Goal: Information Seeking & Learning: Learn about a topic

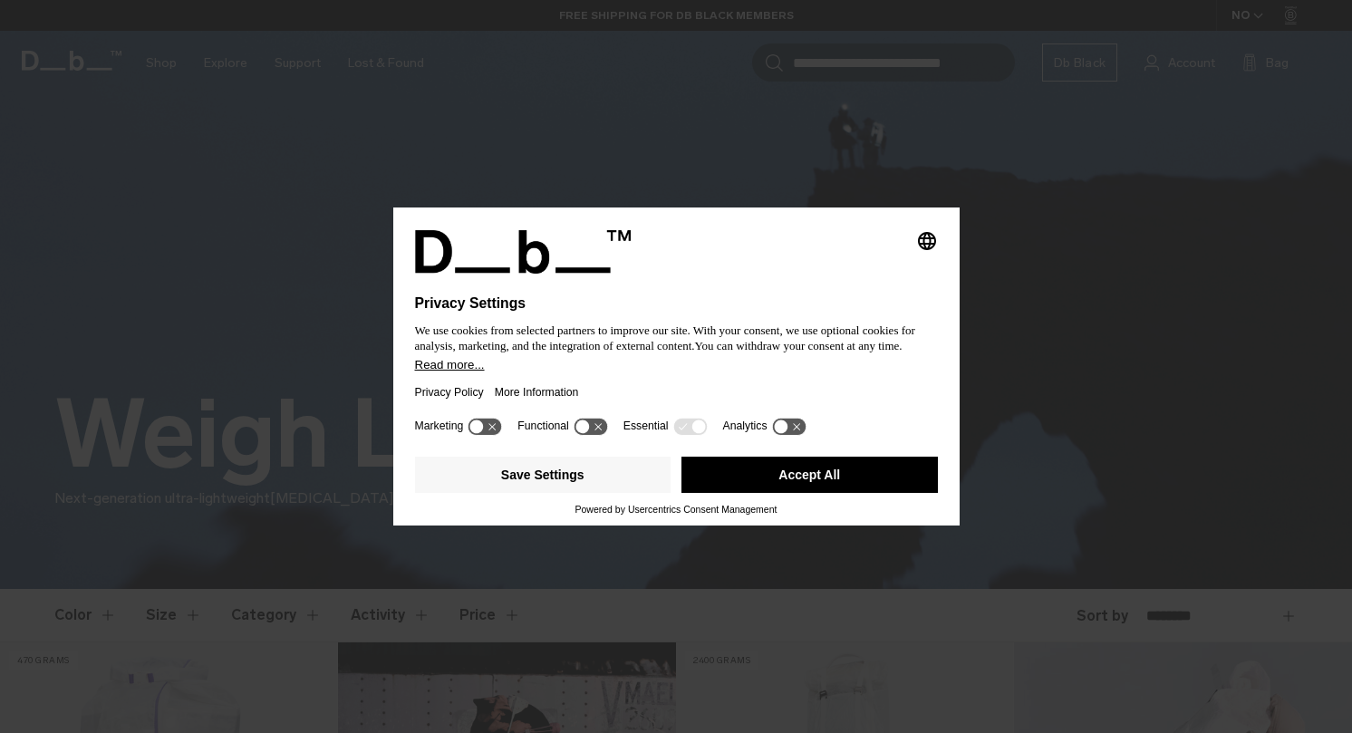
click at [480, 433] on icon at bounding box center [477, 426] width 14 height 14
click at [497, 433] on icon at bounding box center [493, 426] width 14 height 14
click at [609, 491] on button "Save Settings" at bounding box center [543, 475] width 256 height 36
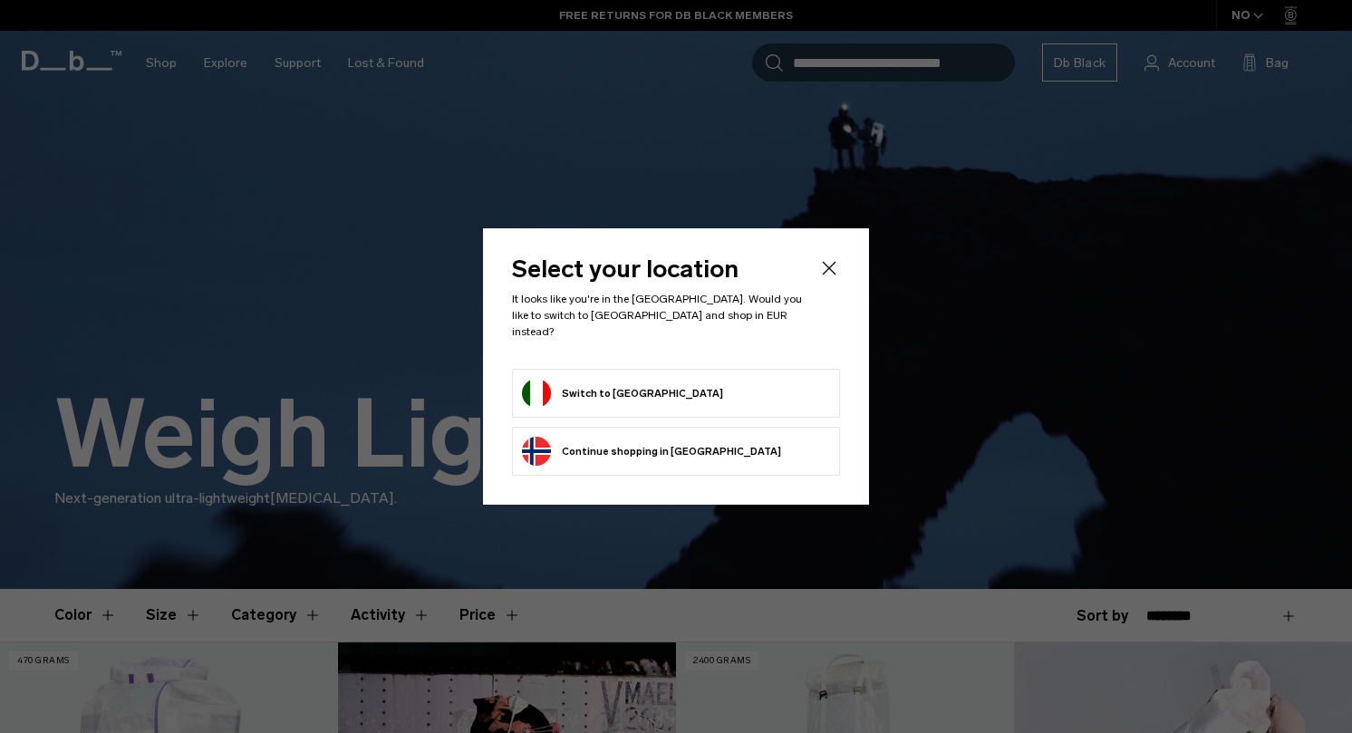
click at [649, 392] on form "Switch to Italy" at bounding box center [676, 393] width 308 height 29
click at [612, 380] on button "Switch to Italy" at bounding box center [622, 393] width 201 height 29
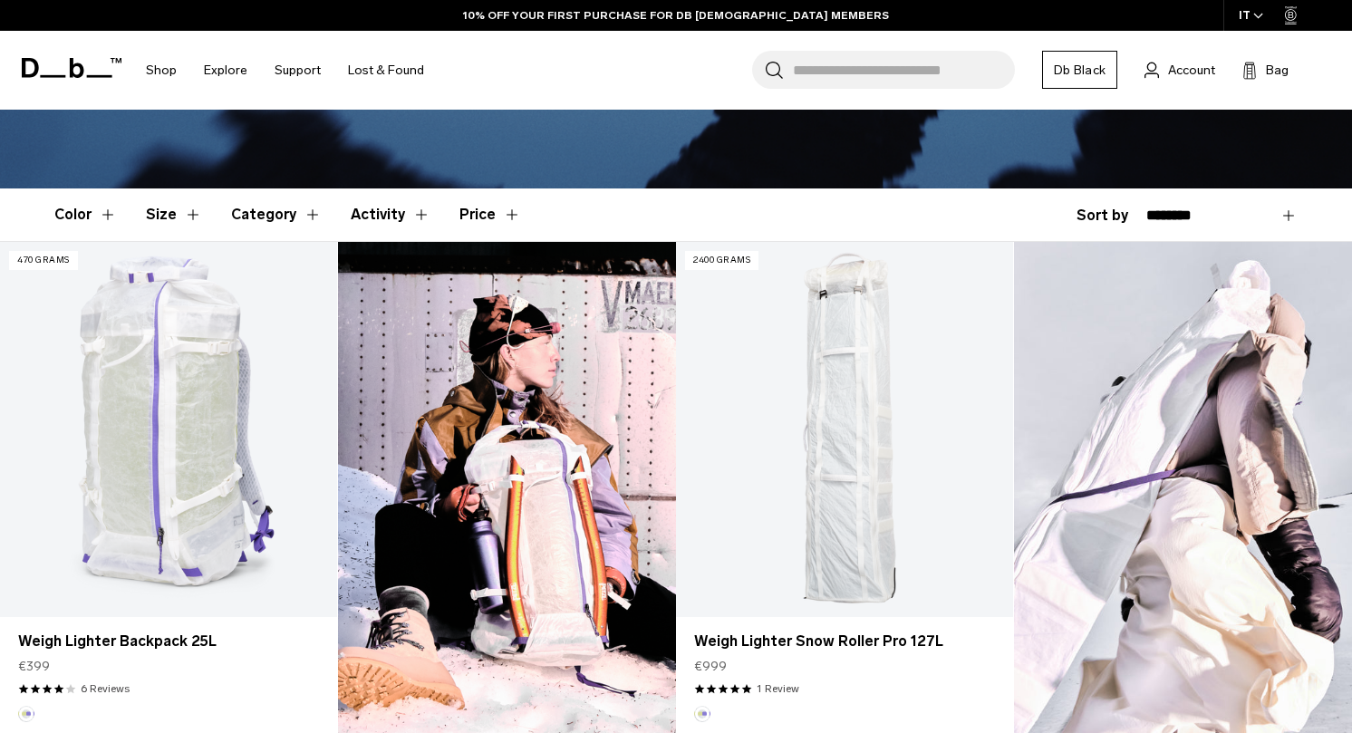
scroll to position [401, 0]
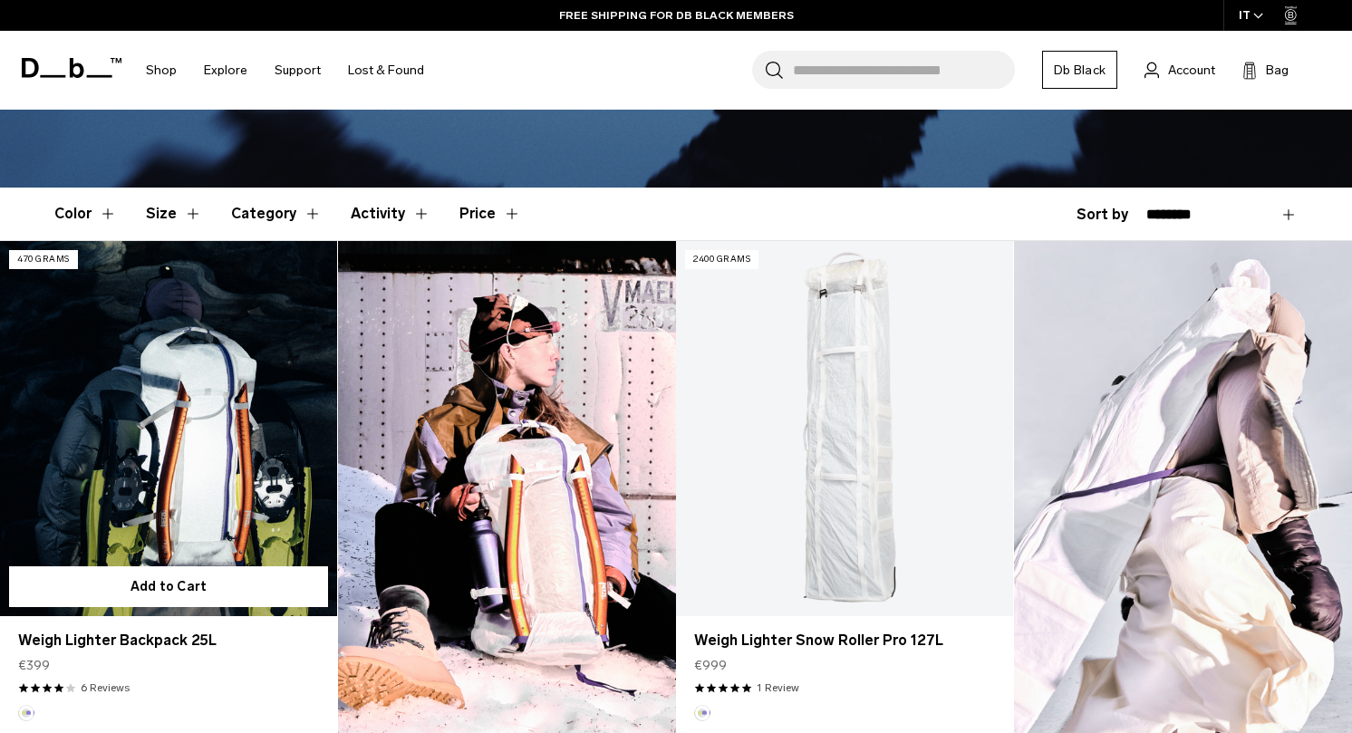
click at [240, 432] on link "Weigh Lighter Backpack 25L" at bounding box center [168, 428] width 337 height 374
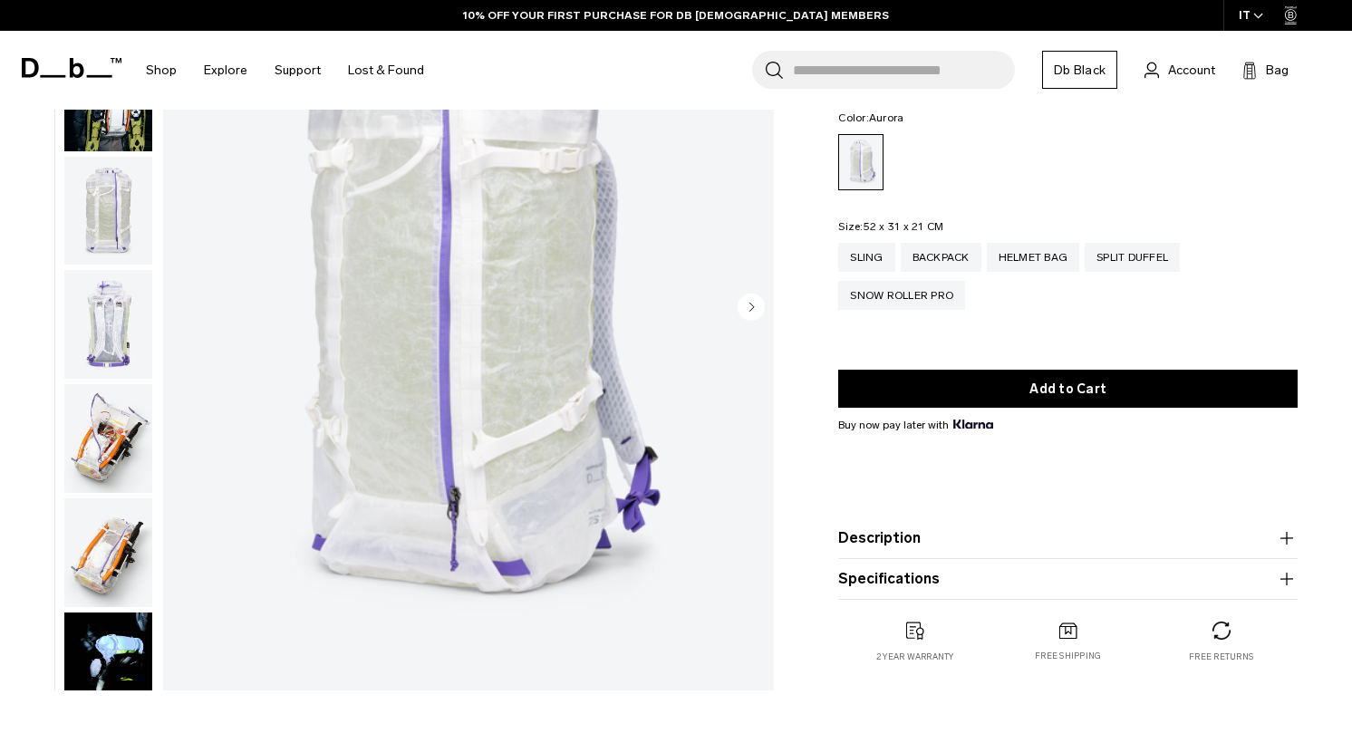
scroll to position [198, 0]
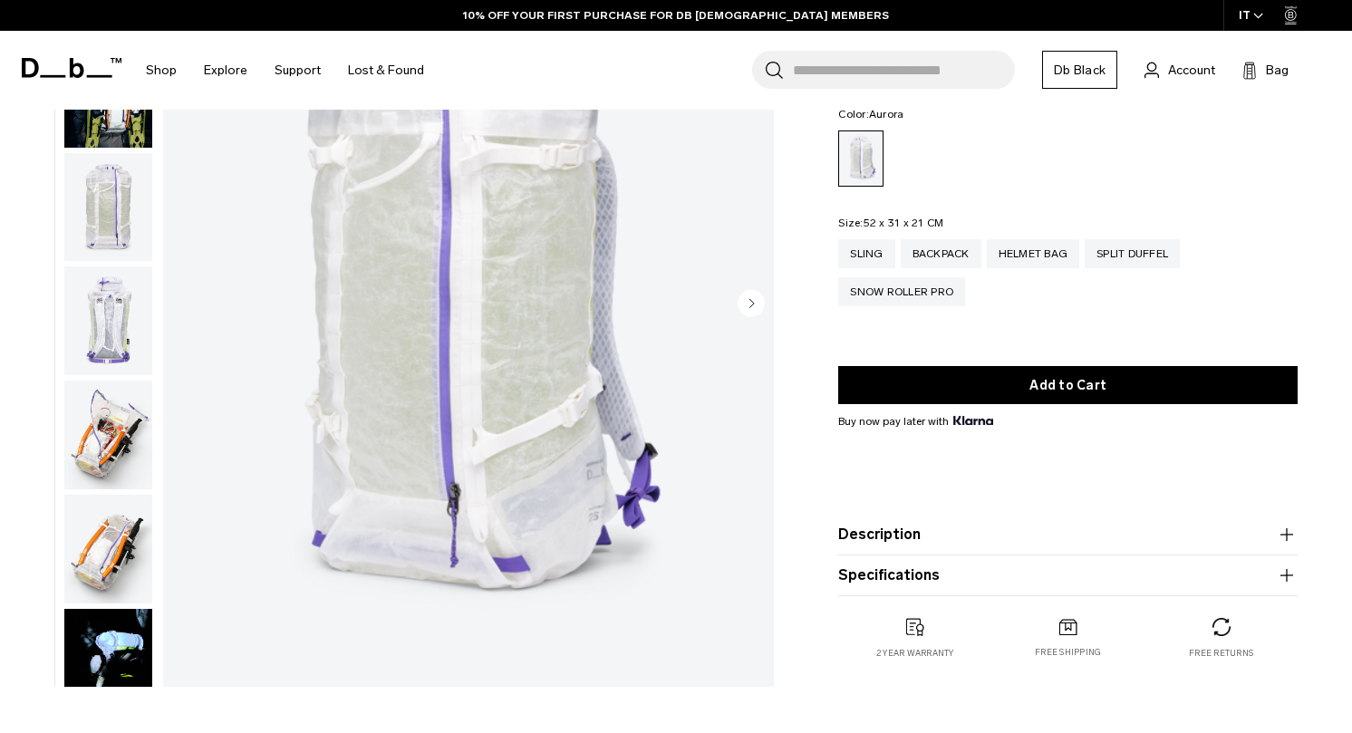
click at [101, 207] on img "button" at bounding box center [108, 207] width 88 height 109
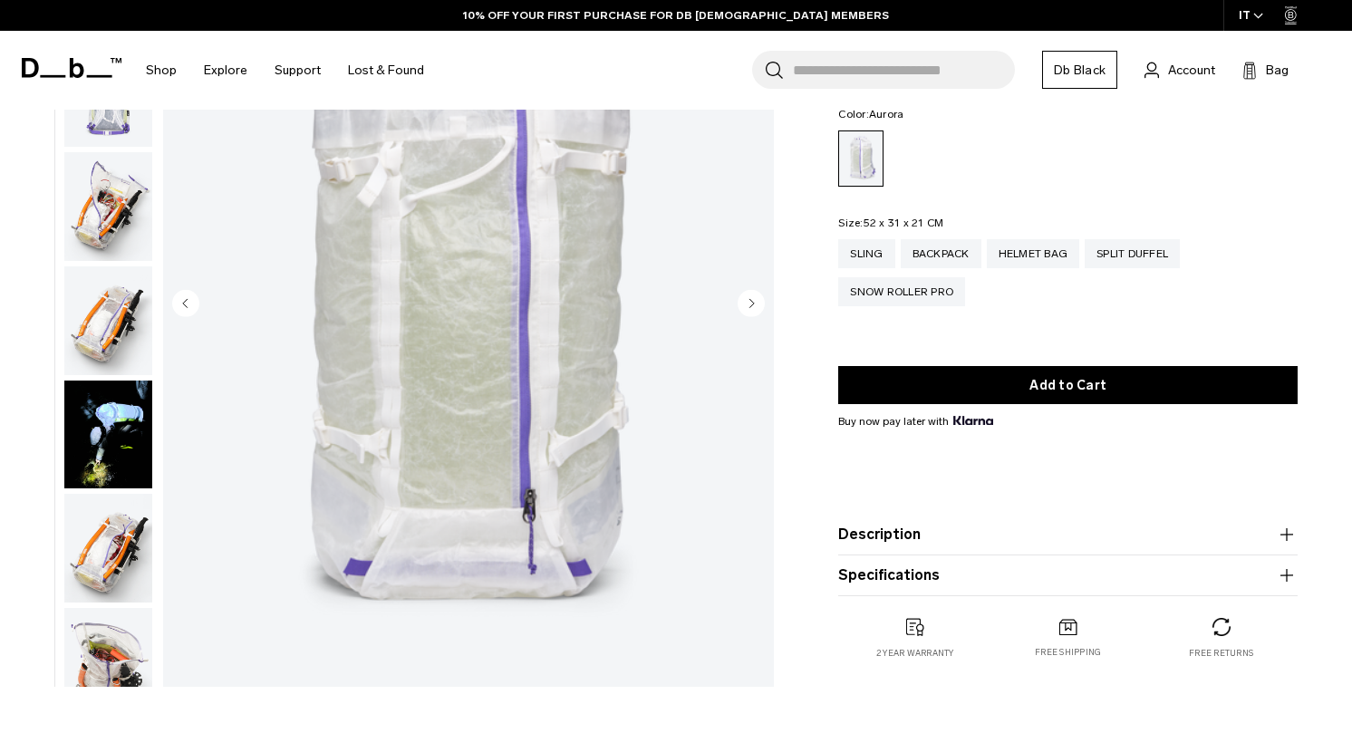
click at [103, 241] on img "button" at bounding box center [108, 206] width 88 height 109
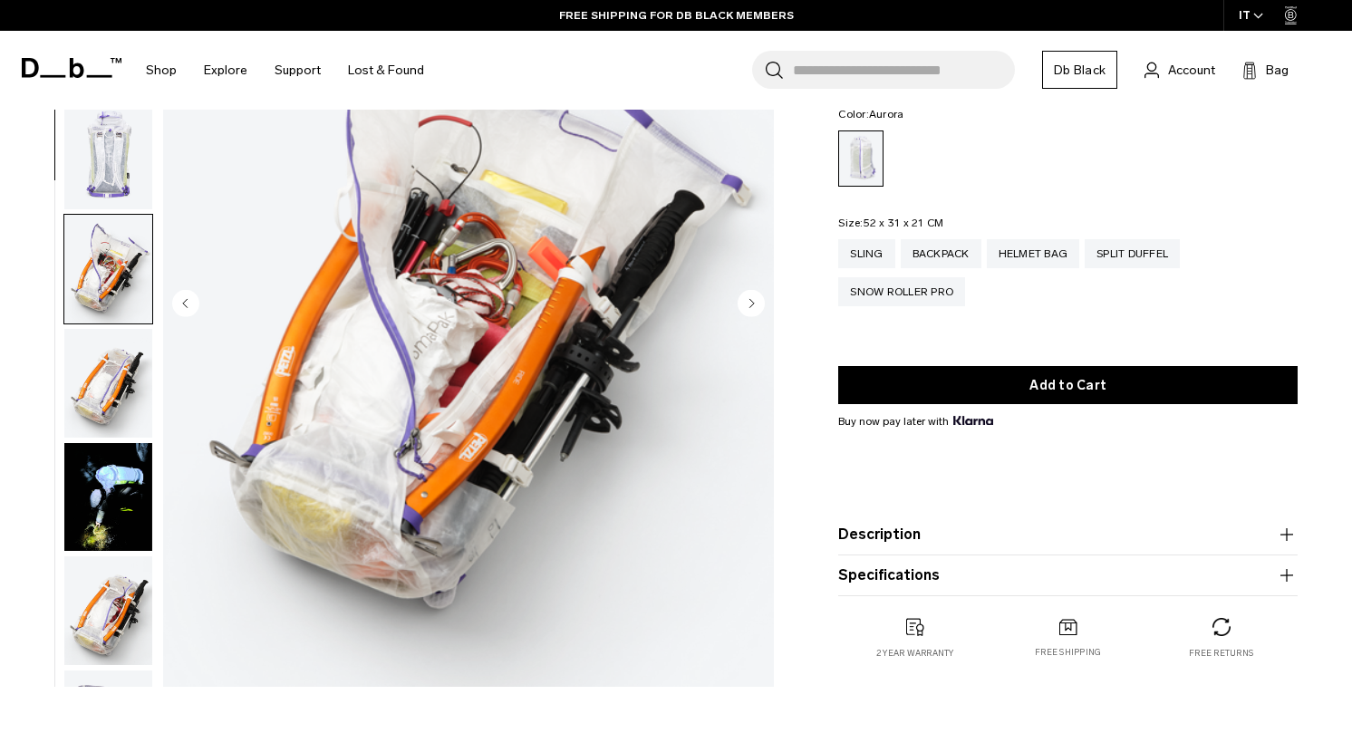
scroll to position [136, 0]
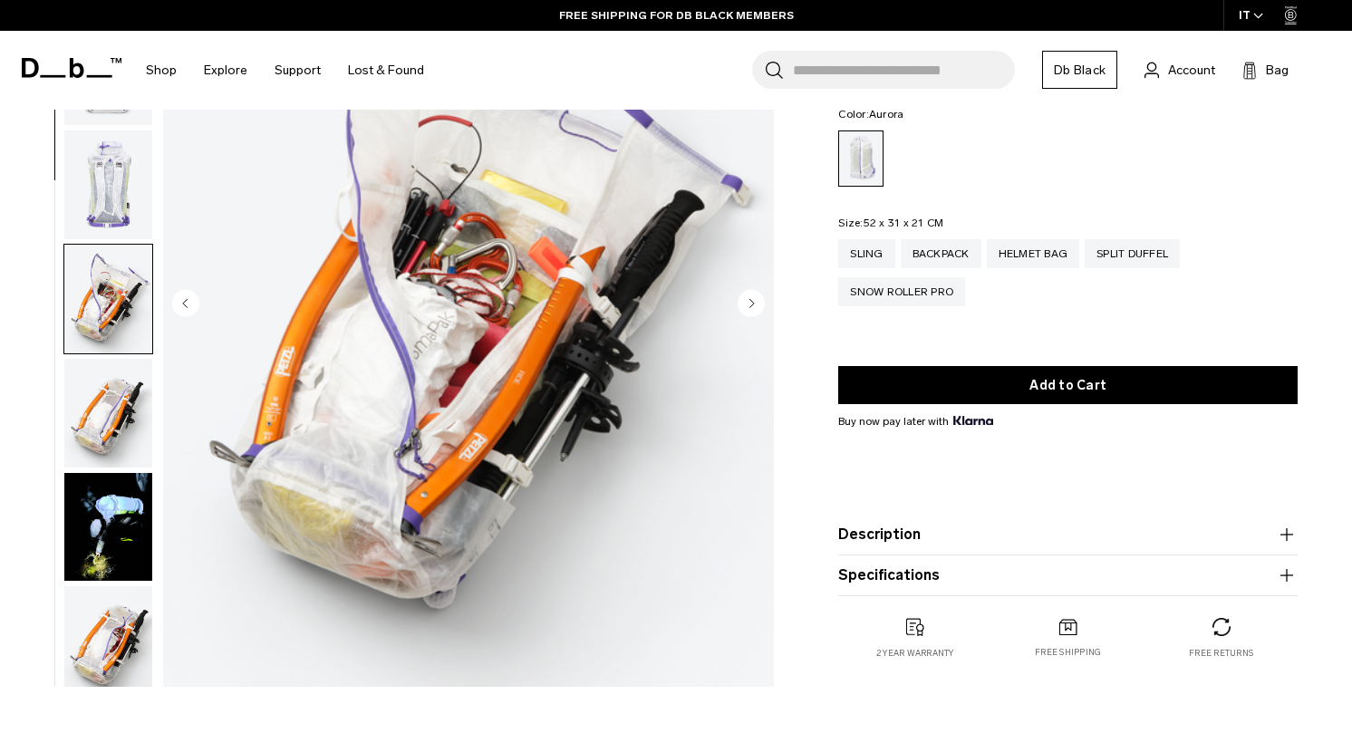
click at [120, 629] on img "button" at bounding box center [108, 640] width 88 height 109
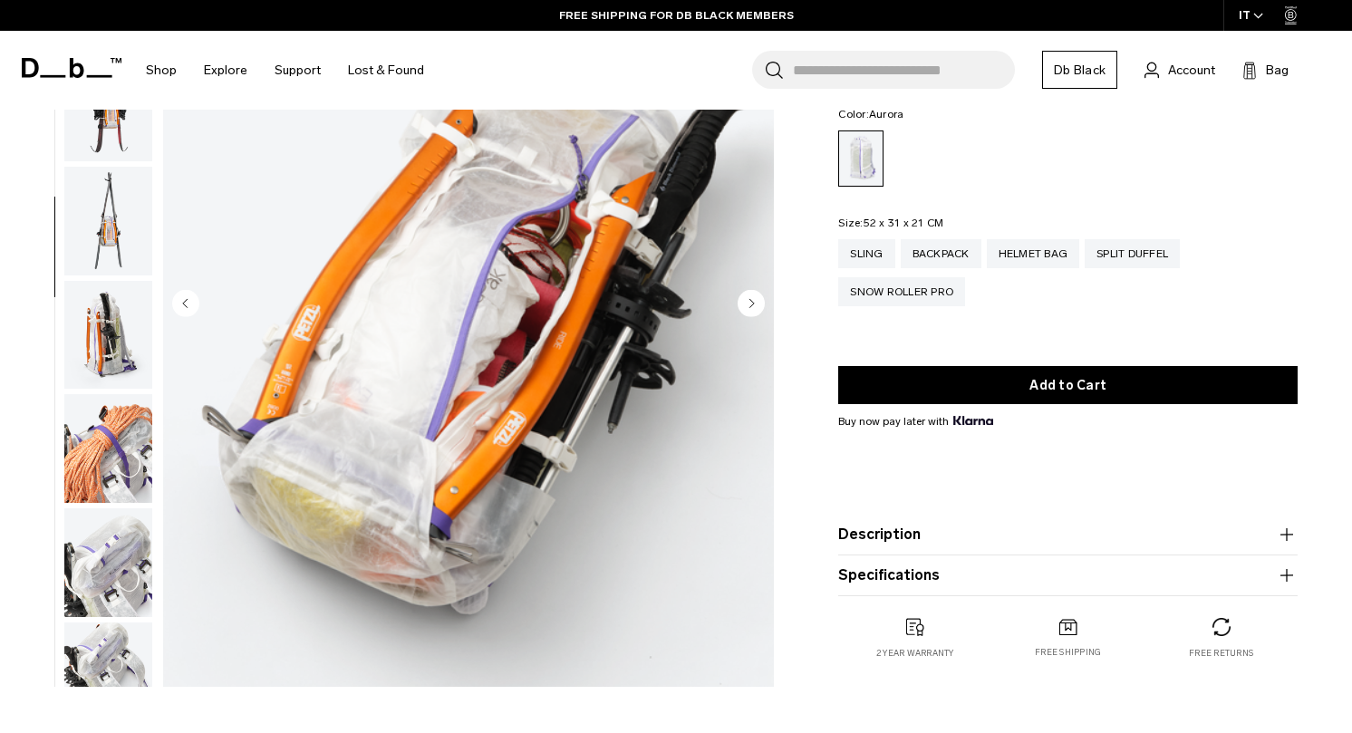
click at [115, 578] on img "button" at bounding box center [108, 562] width 88 height 109
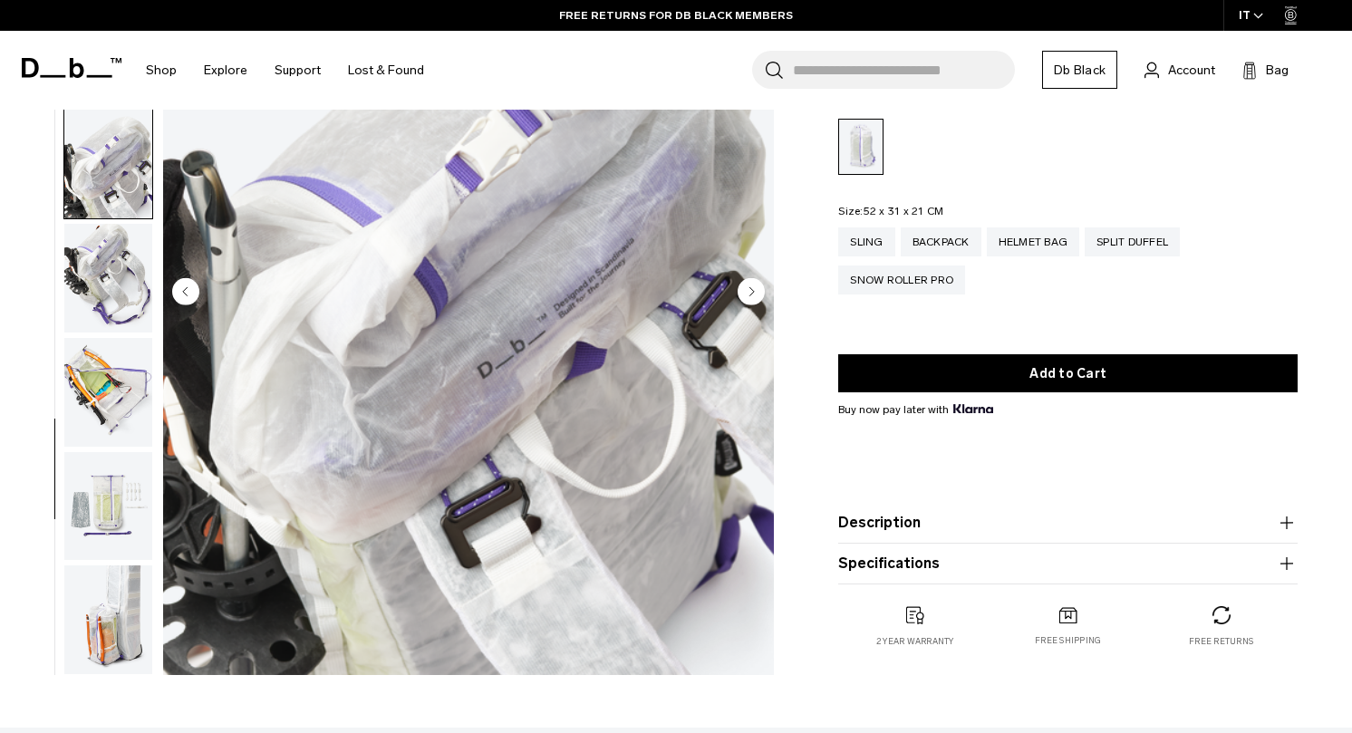
scroll to position [217, 0]
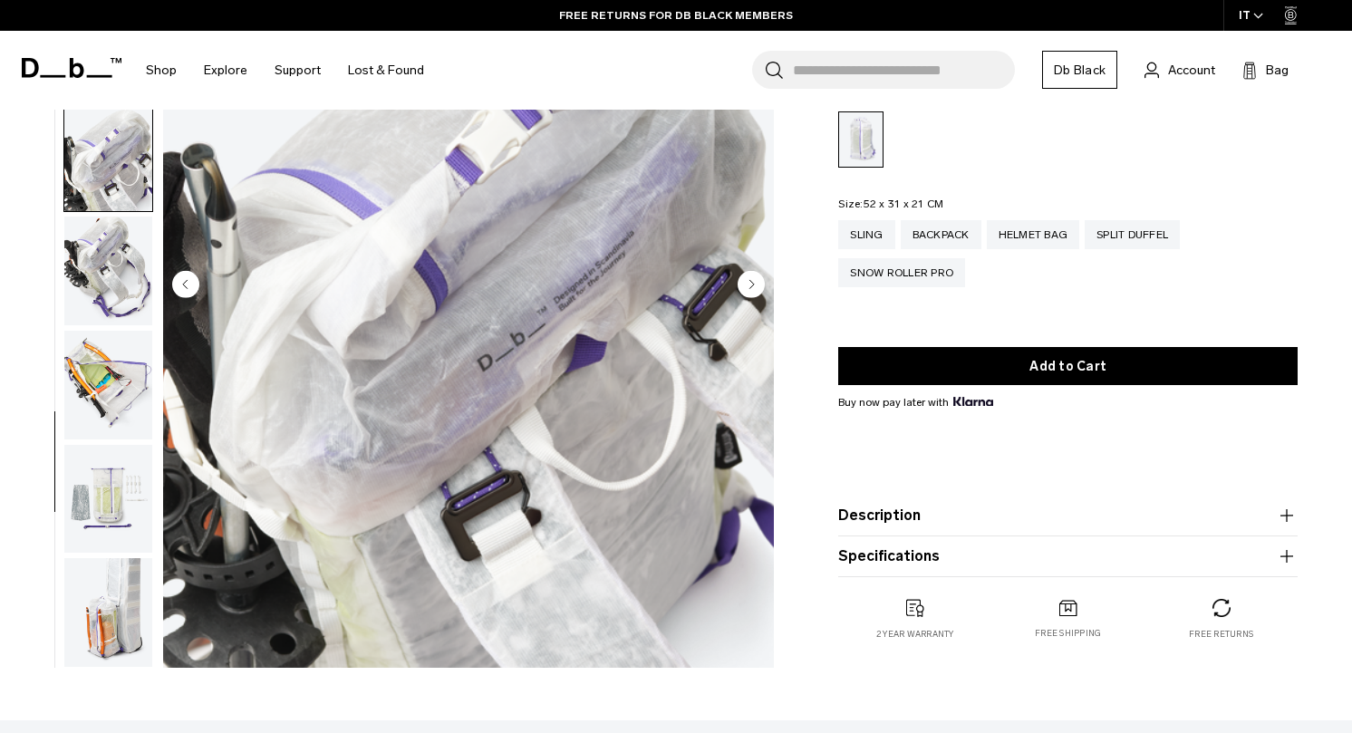
click at [115, 596] on img "button" at bounding box center [108, 612] width 88 height 109
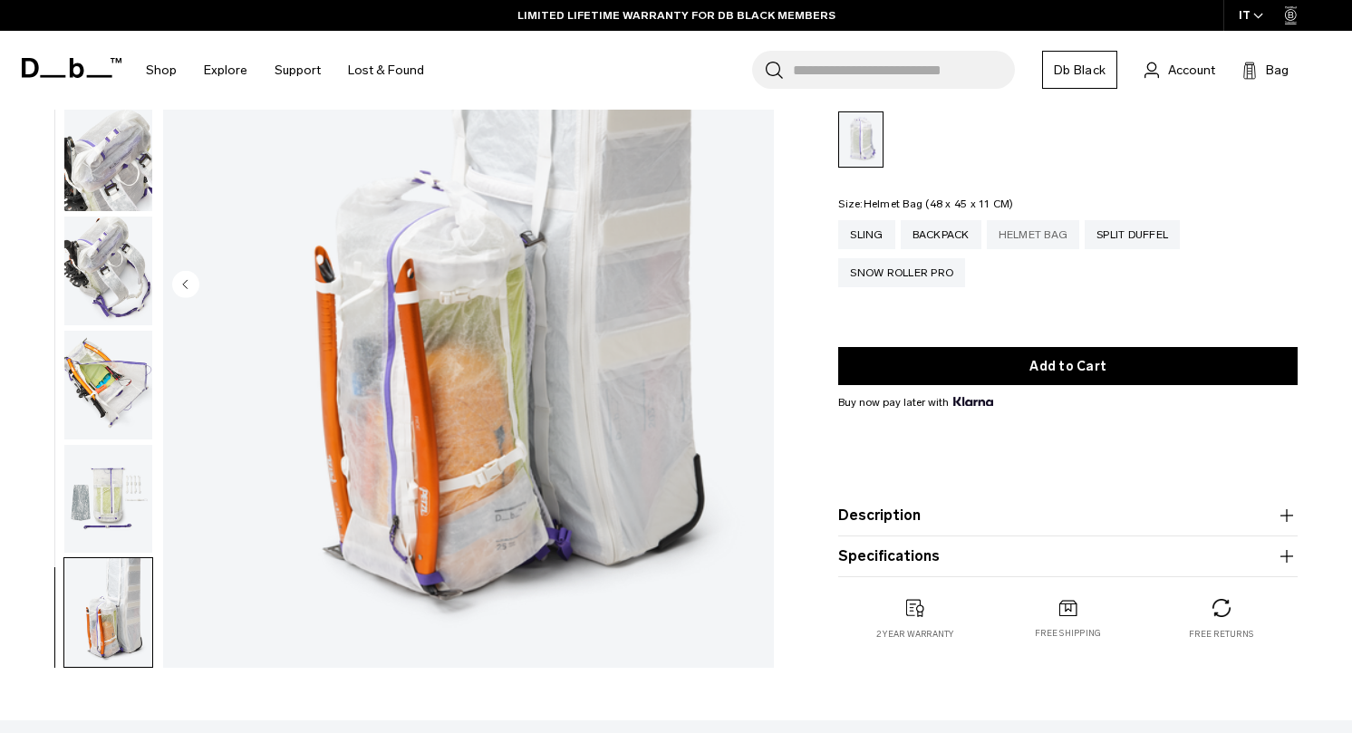
click at [1044, 234] on div "Helmet Bag" at bounding box center [1032, 234] width 93 height 29
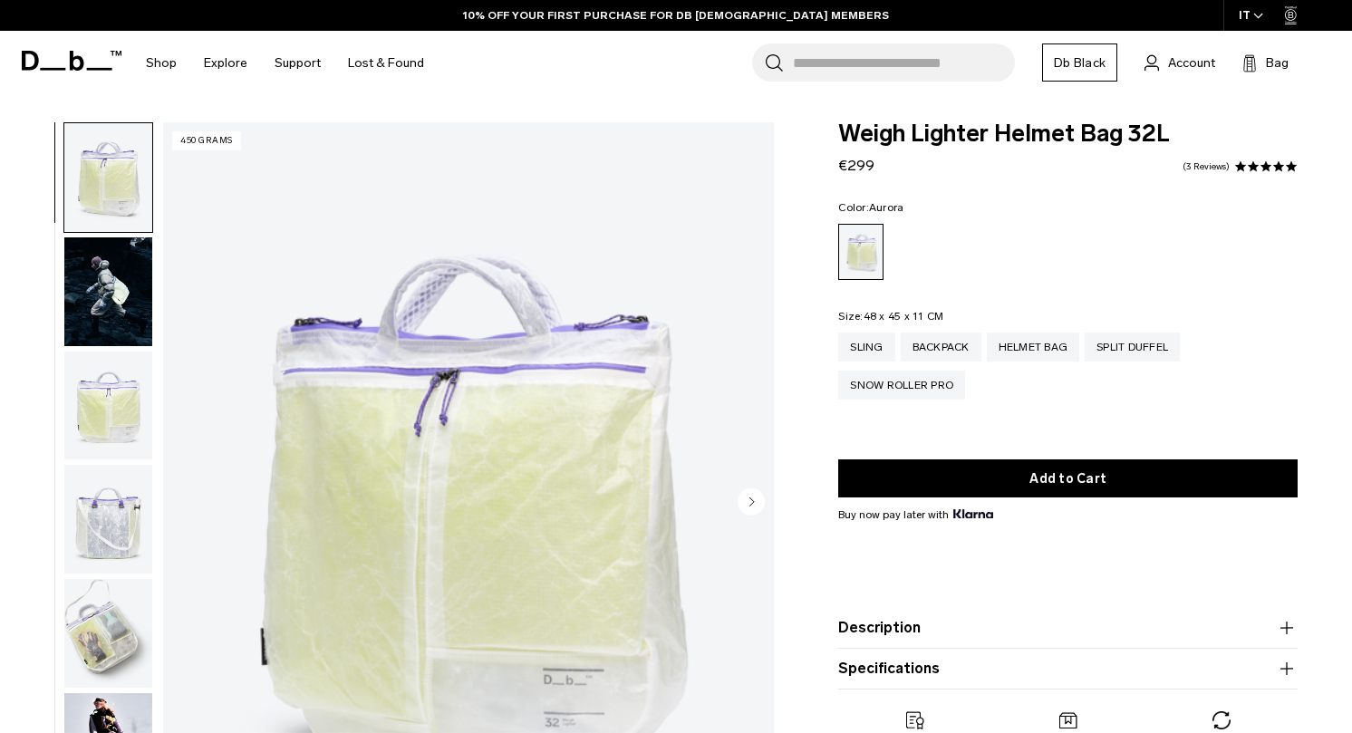
click at [111, 294] on img "button" at bounding box center [108, 291] width 88 height 109
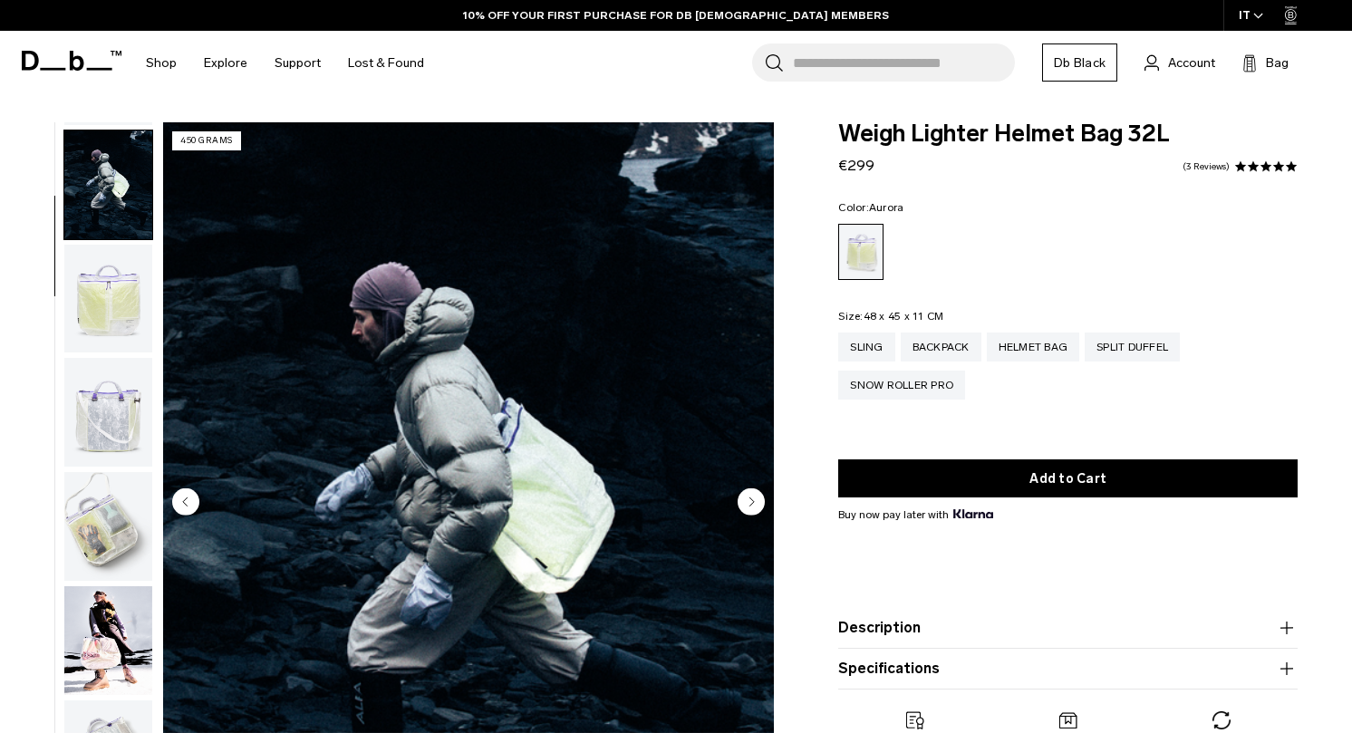
scroll to position [114, 0]
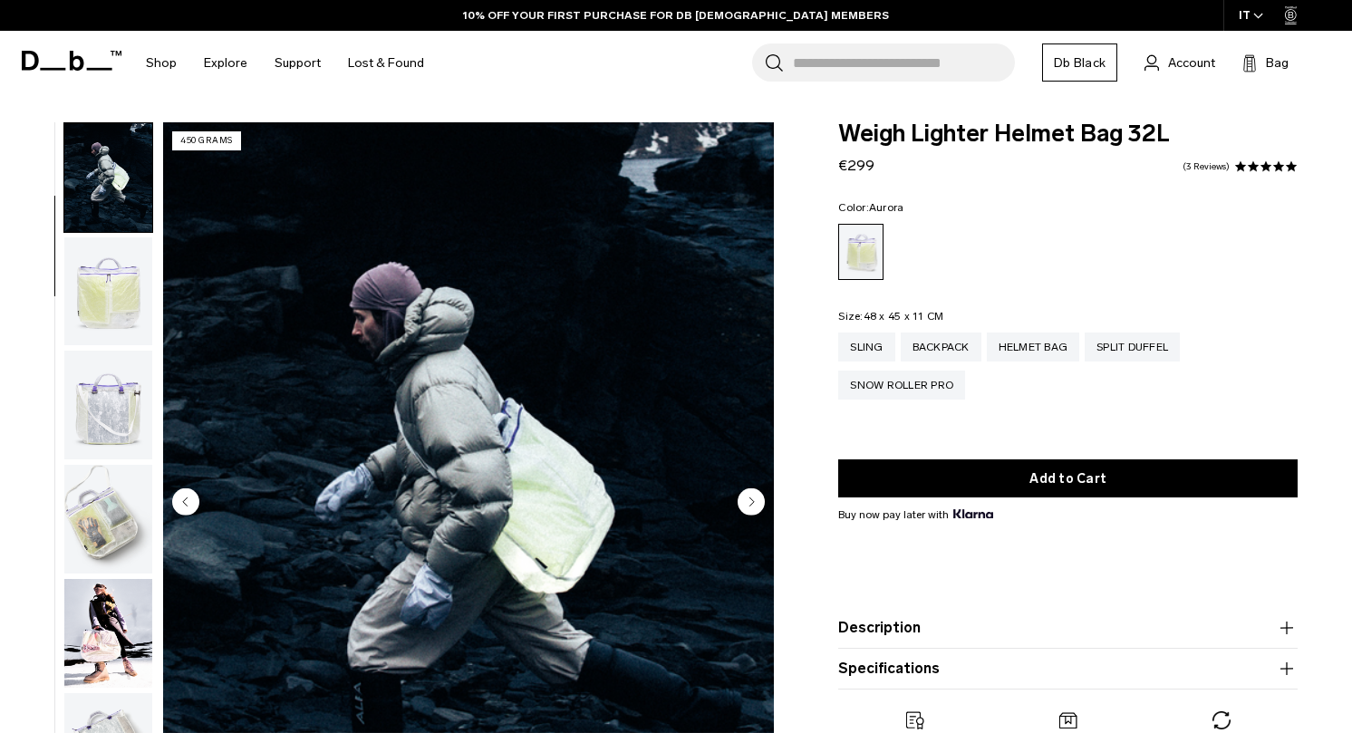
click at [129, 407] on img "button" at bounding box center [108, 405] width 88 height 109
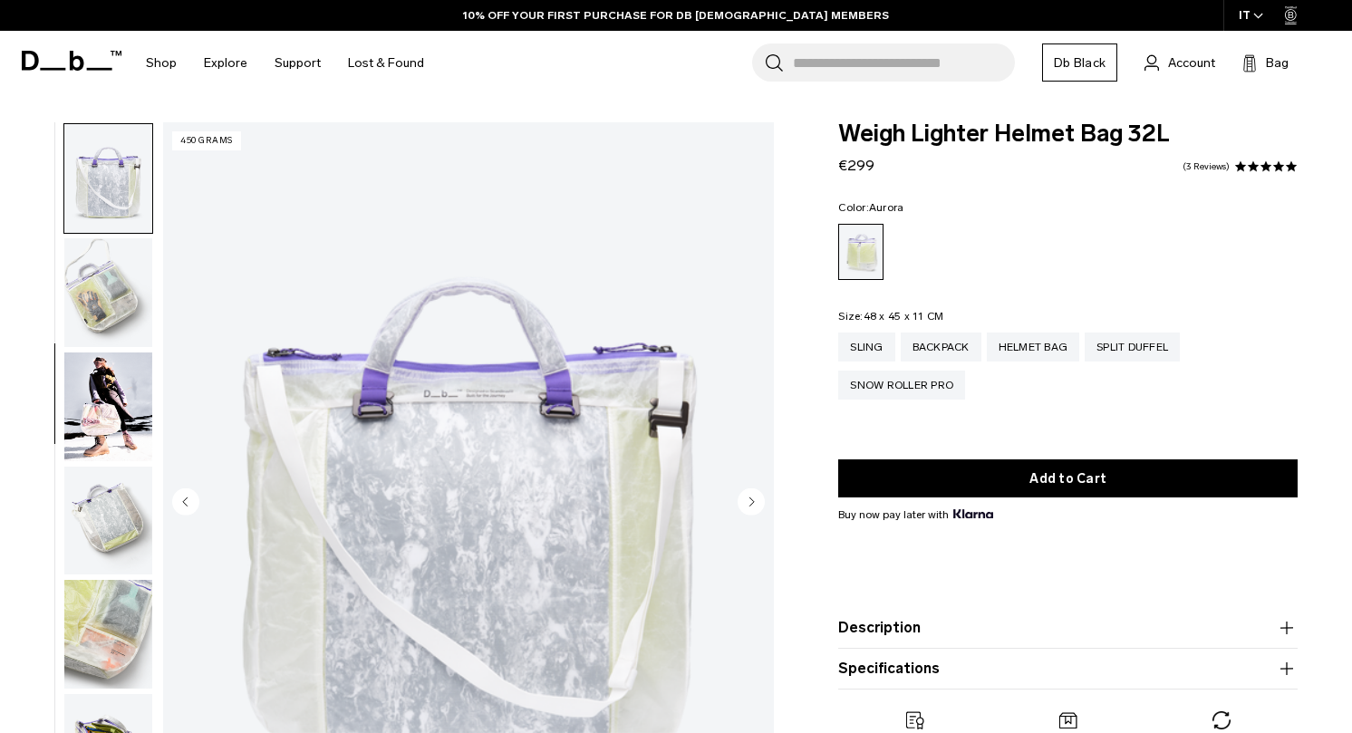
scroll to position [342, 0]
click at [1131, 344] on div "Split Duffel" at bounding box center [1131, 346] width 95 height 29
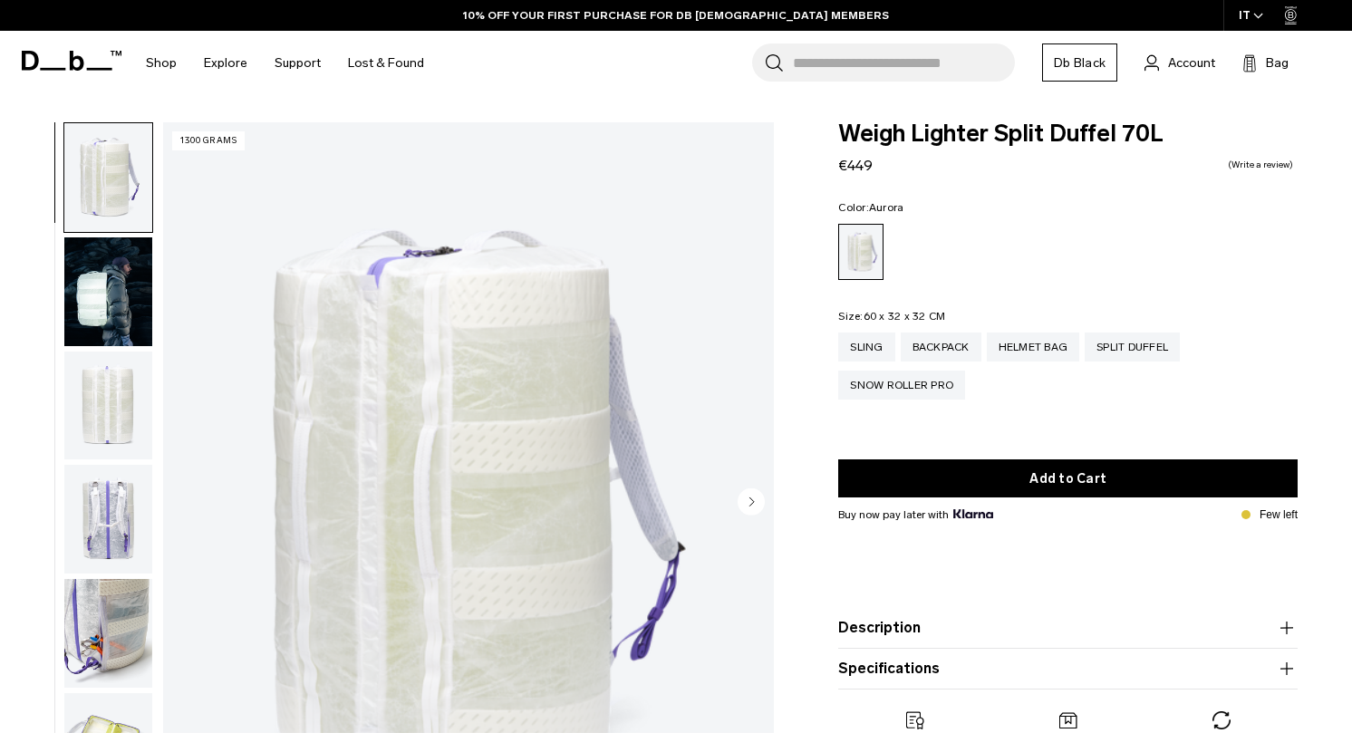
click at [107, 412] on img "button" at bounding box center [108, 405] width 88 height 109
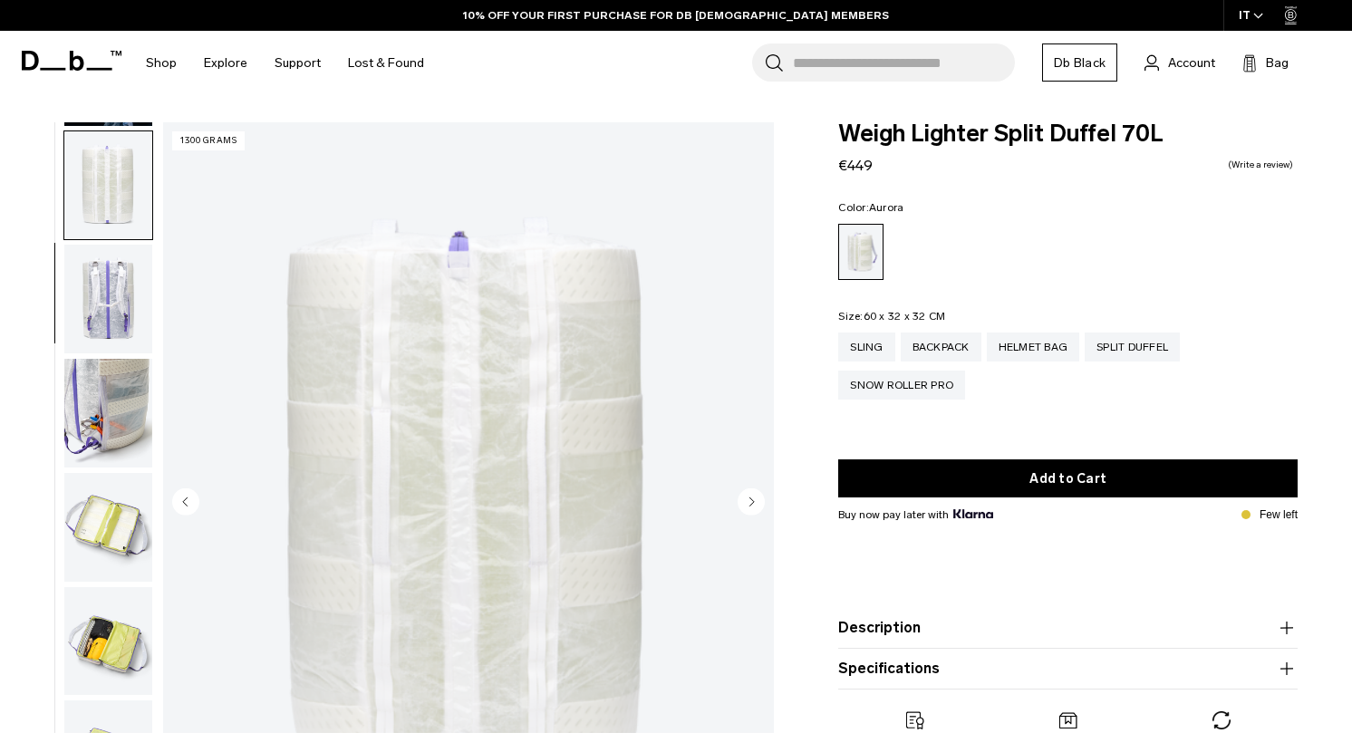
scroll to position [228, 0]
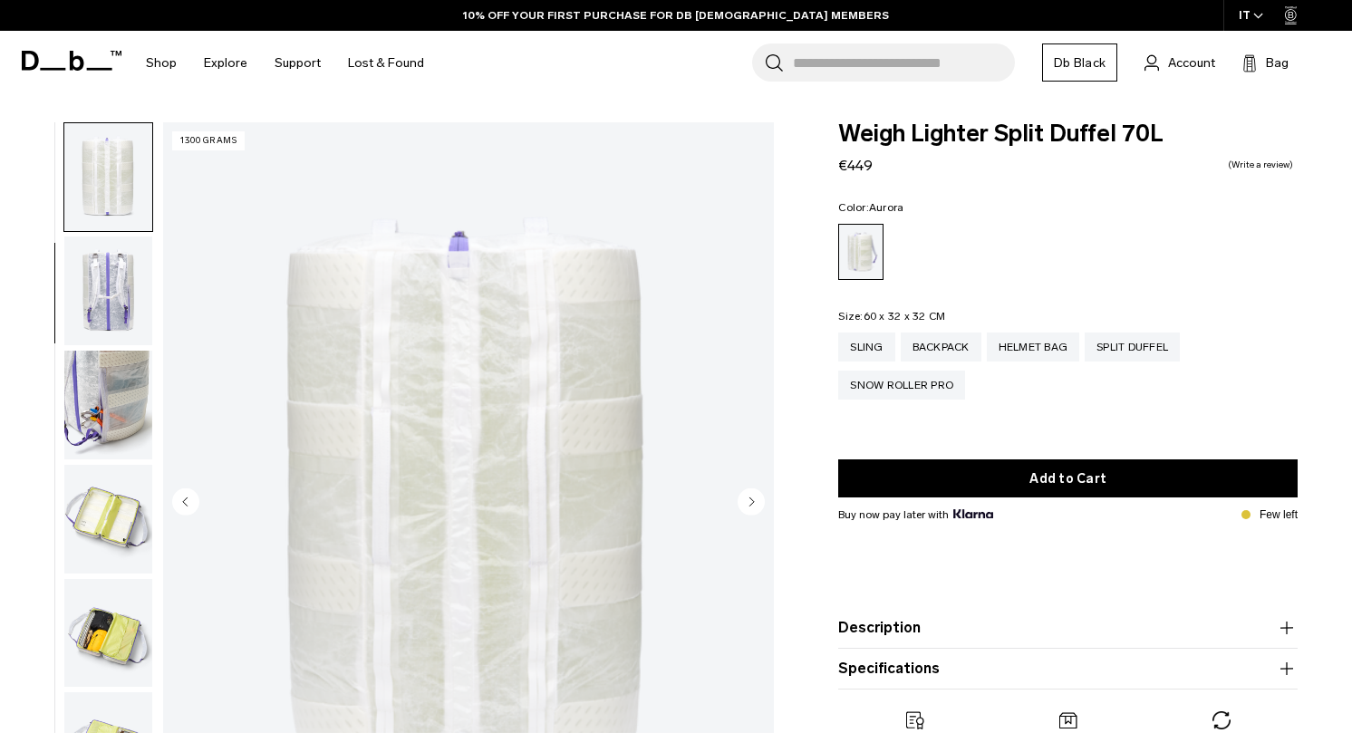
click at [106, 422] on img "button" at bounding box center [108, 405] width 88 height 109
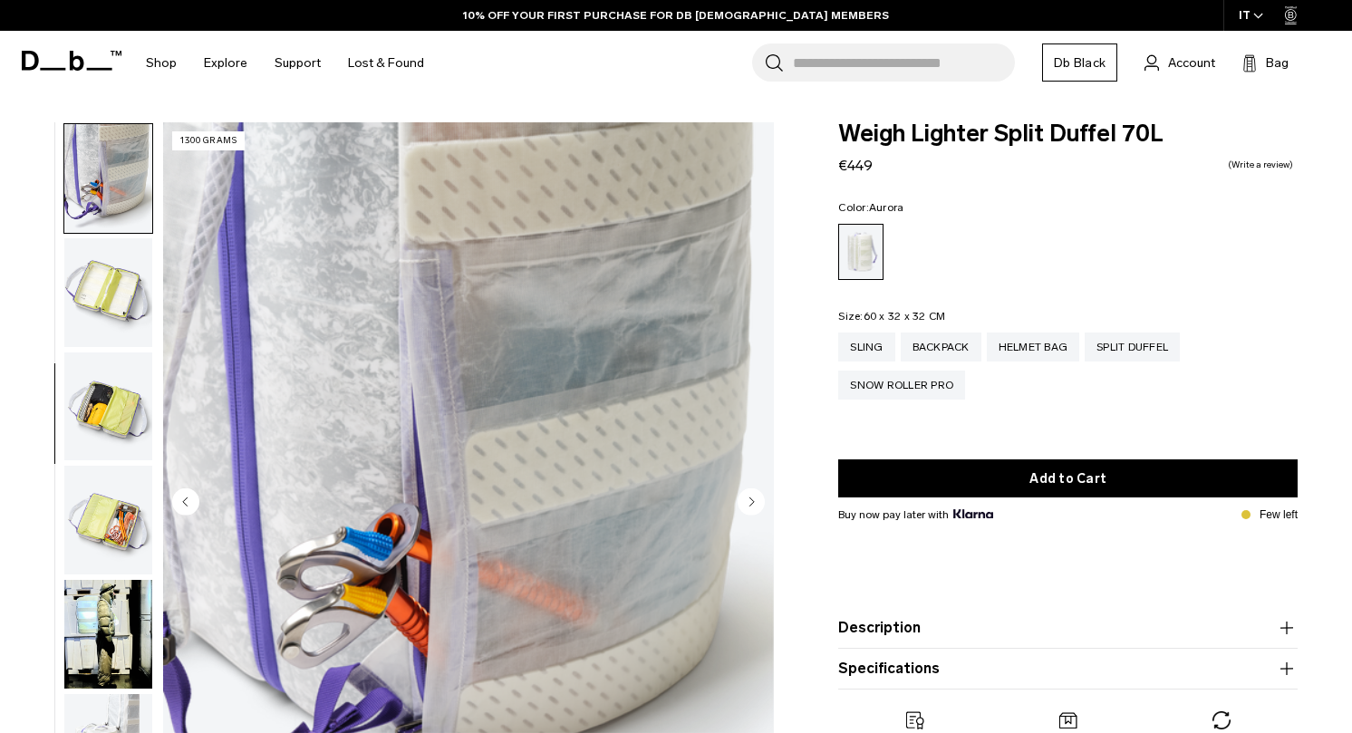
scroll to position [456, 0]
click at [91, 419] on img "button" at bounding box center [108, 405] width 88 height 109
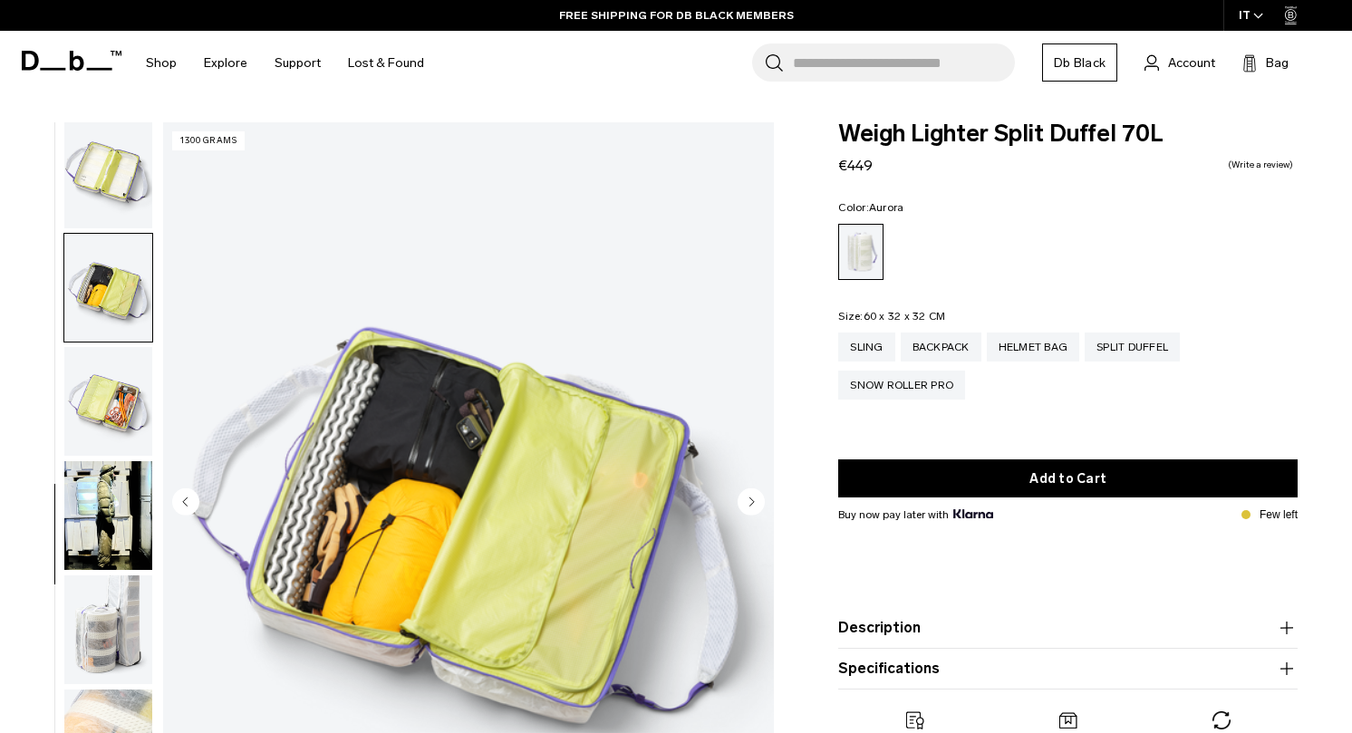
scroll to position [601, 0]
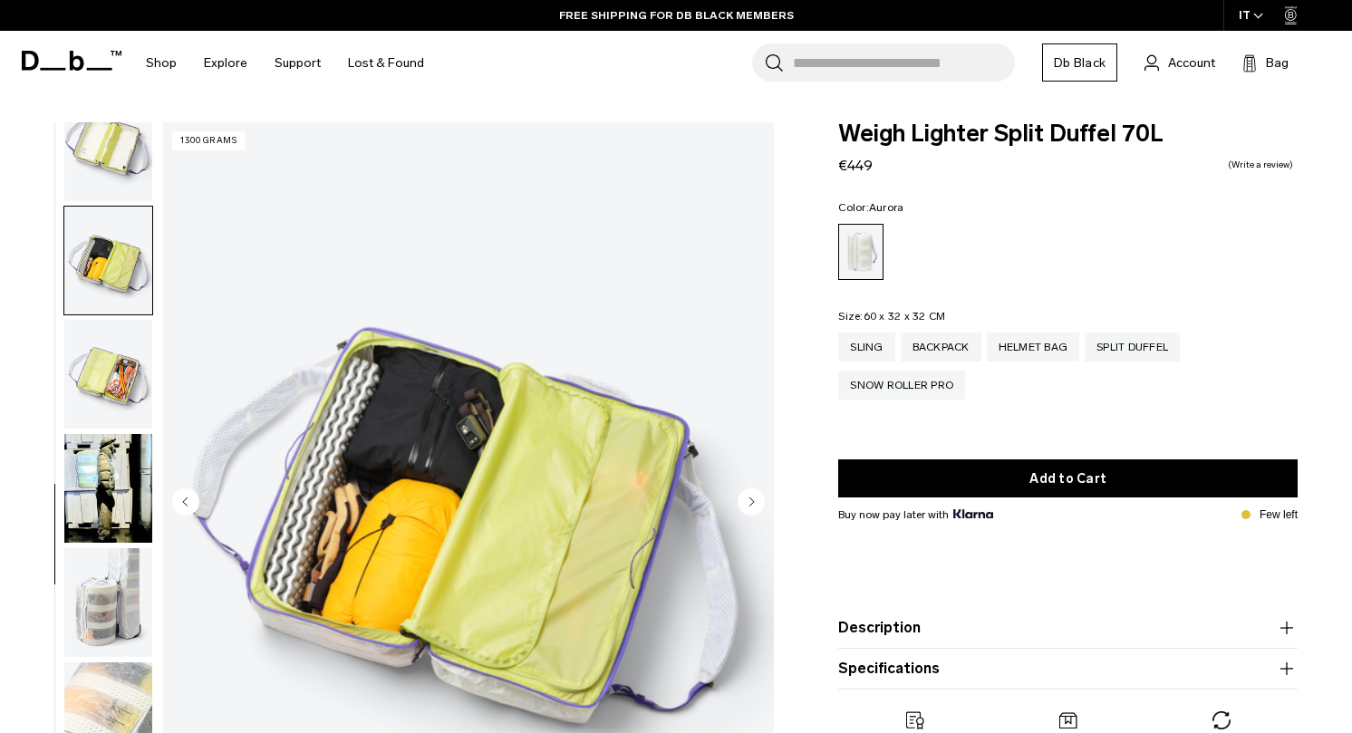
click at [78, 479] on img "button" at bounding box center [108, 488] width 88 height 109
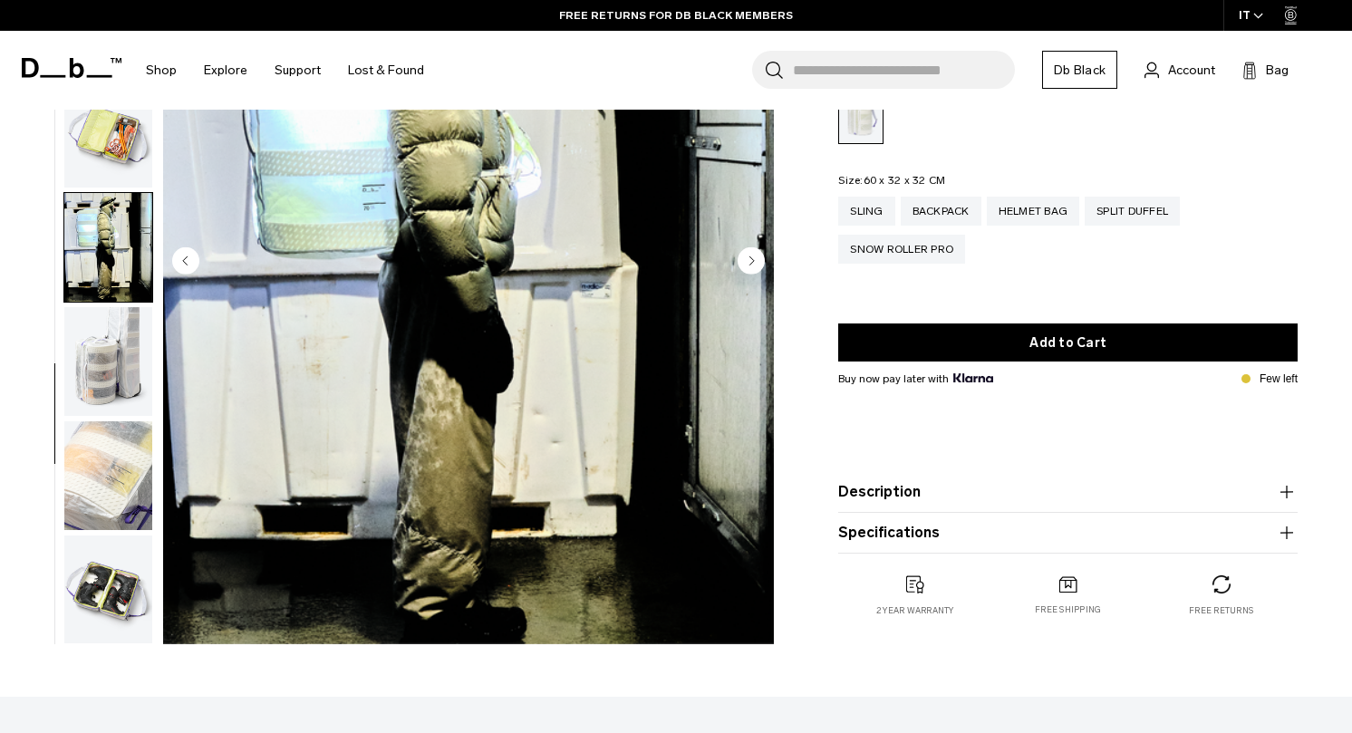
scroll to position [262, 0]
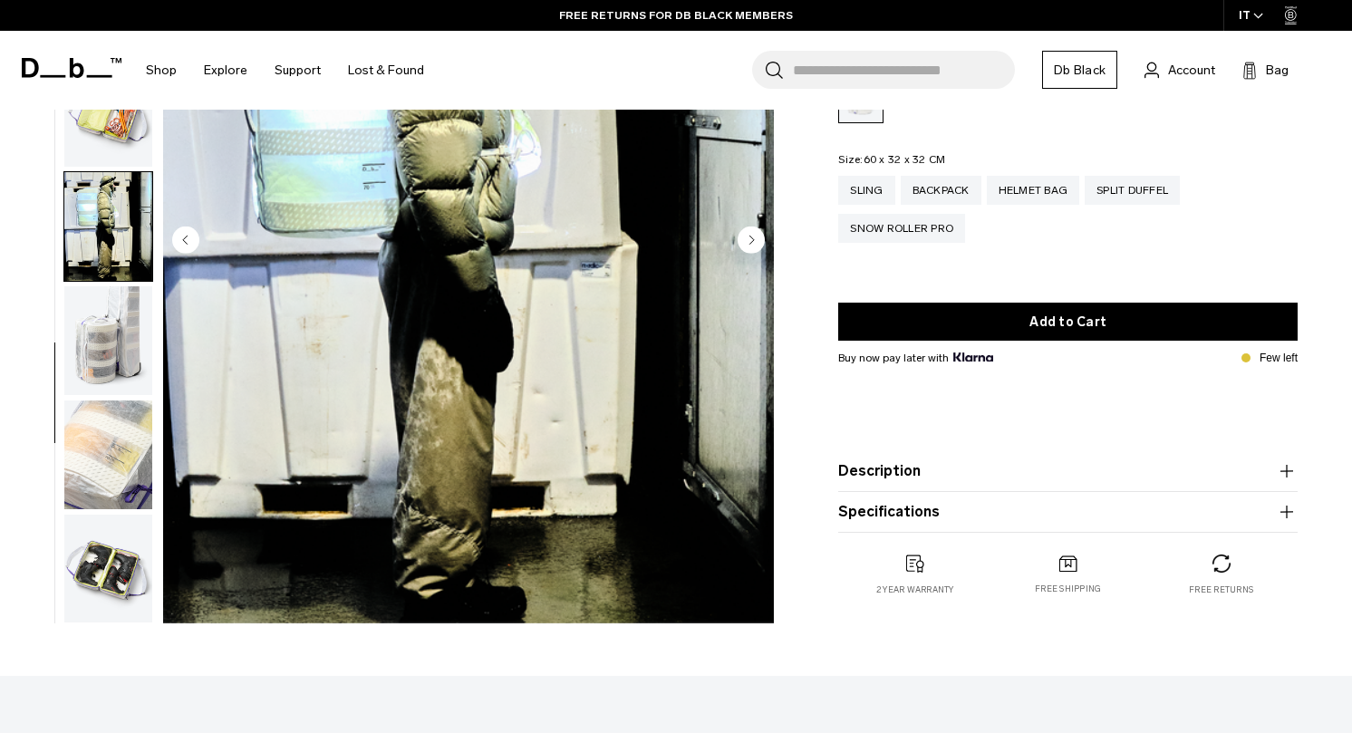
click at [108, 461] on img "button" at bounding box center [108, 454] width 88 height 109
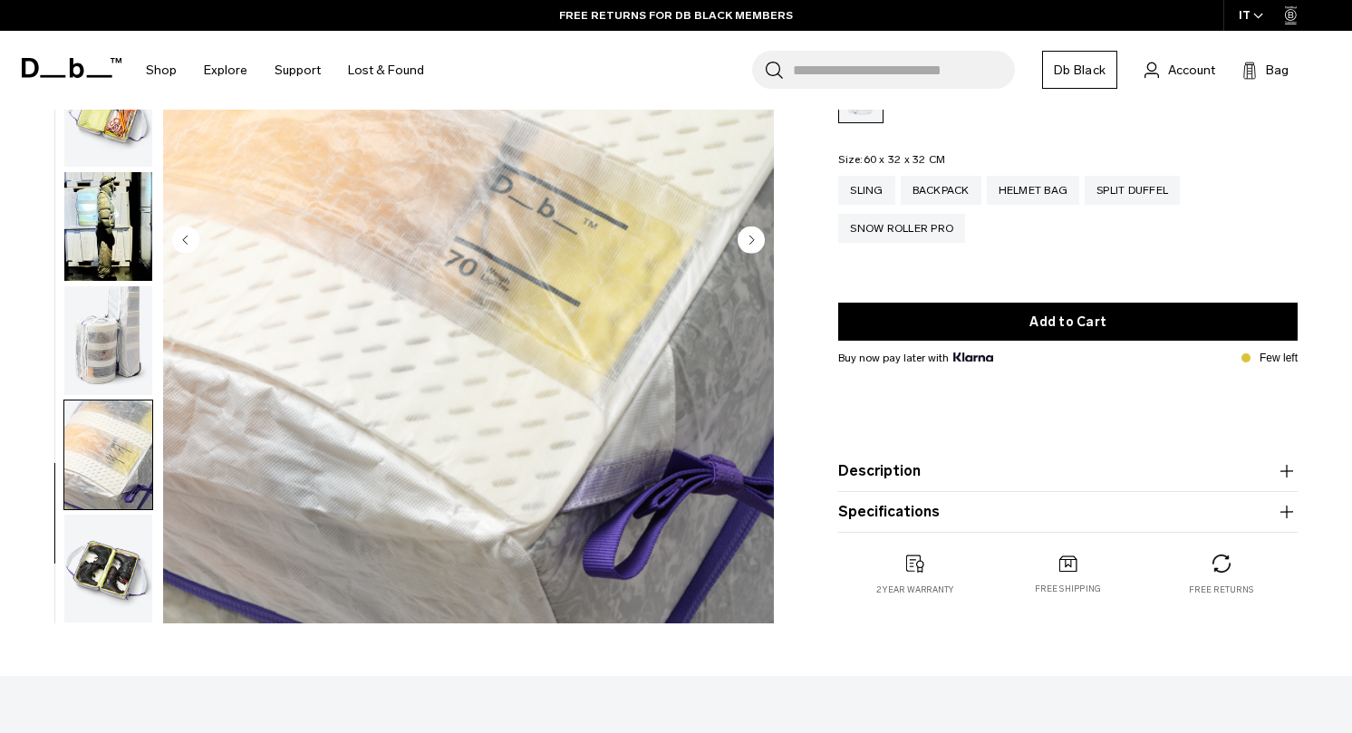
click at [116, 544] on img "button" at bounding box center [108, 569] width 88 height 109
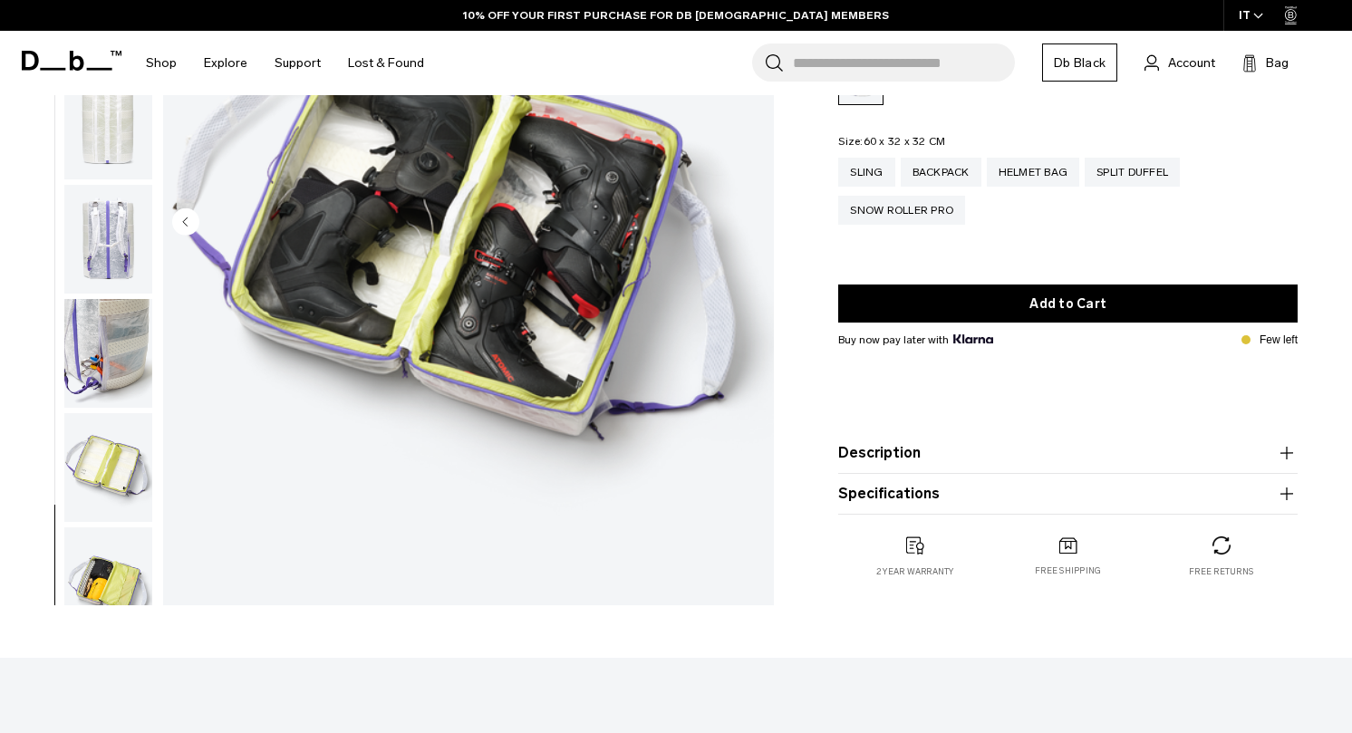
scroll to position [0, 0]
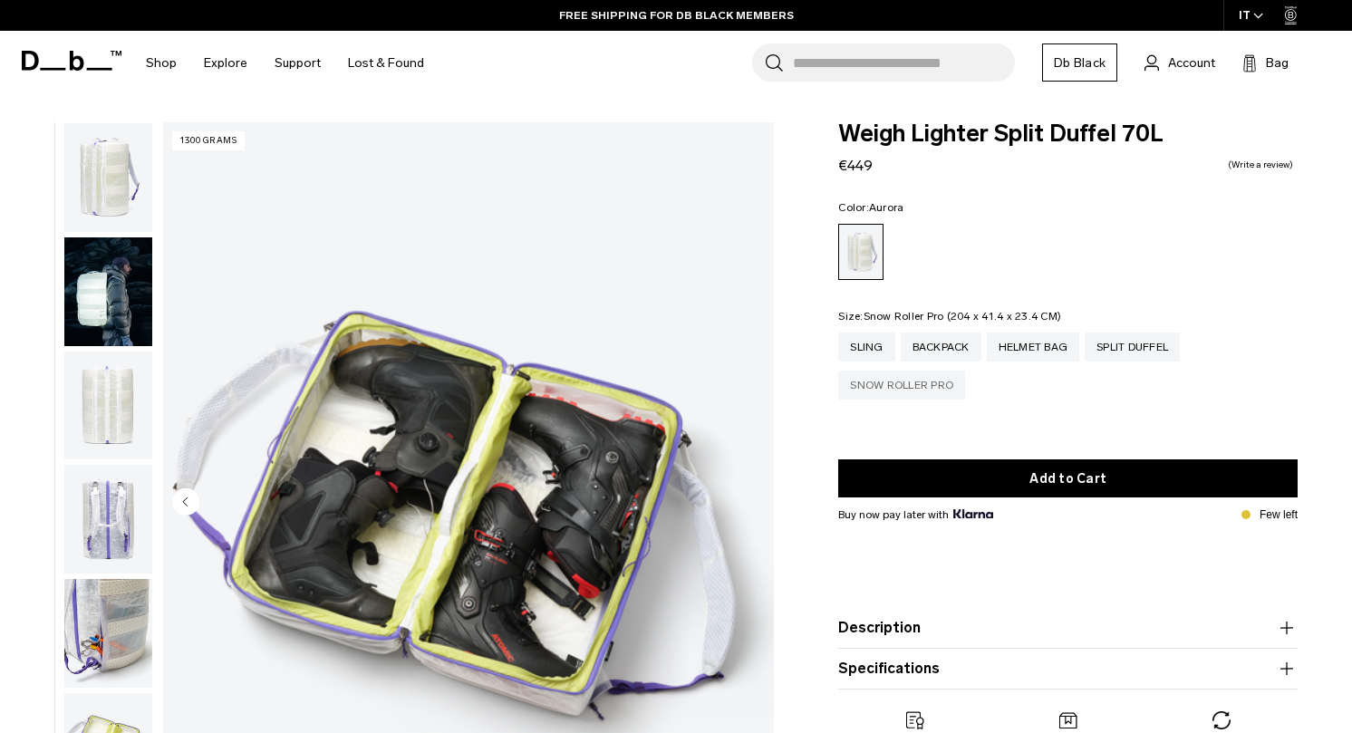
click at [871, 380] on div "Snow Roller Pro" at bounding box center [901, 384] width 127 height 29
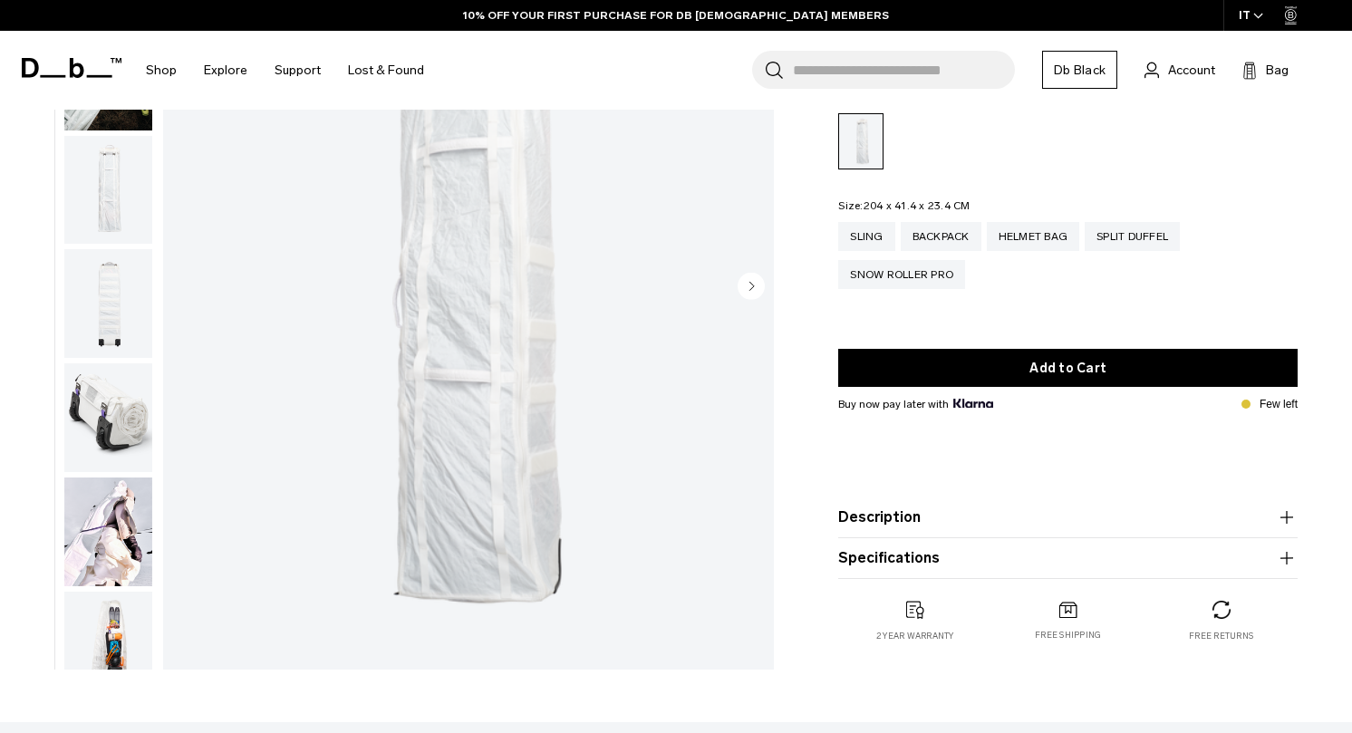
scroll to position [192, 0]
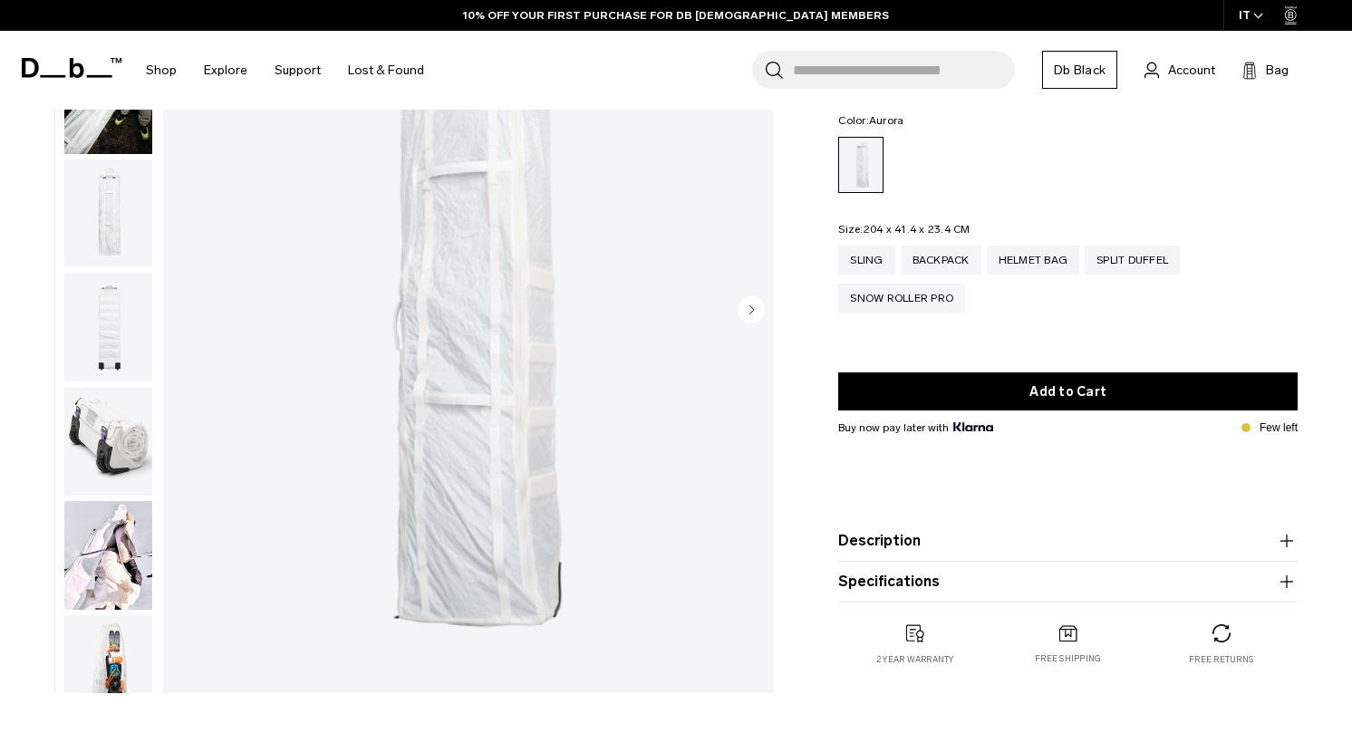
click at [105, 334] on img "button" at bounding box center [108, 327] width 88 height 109
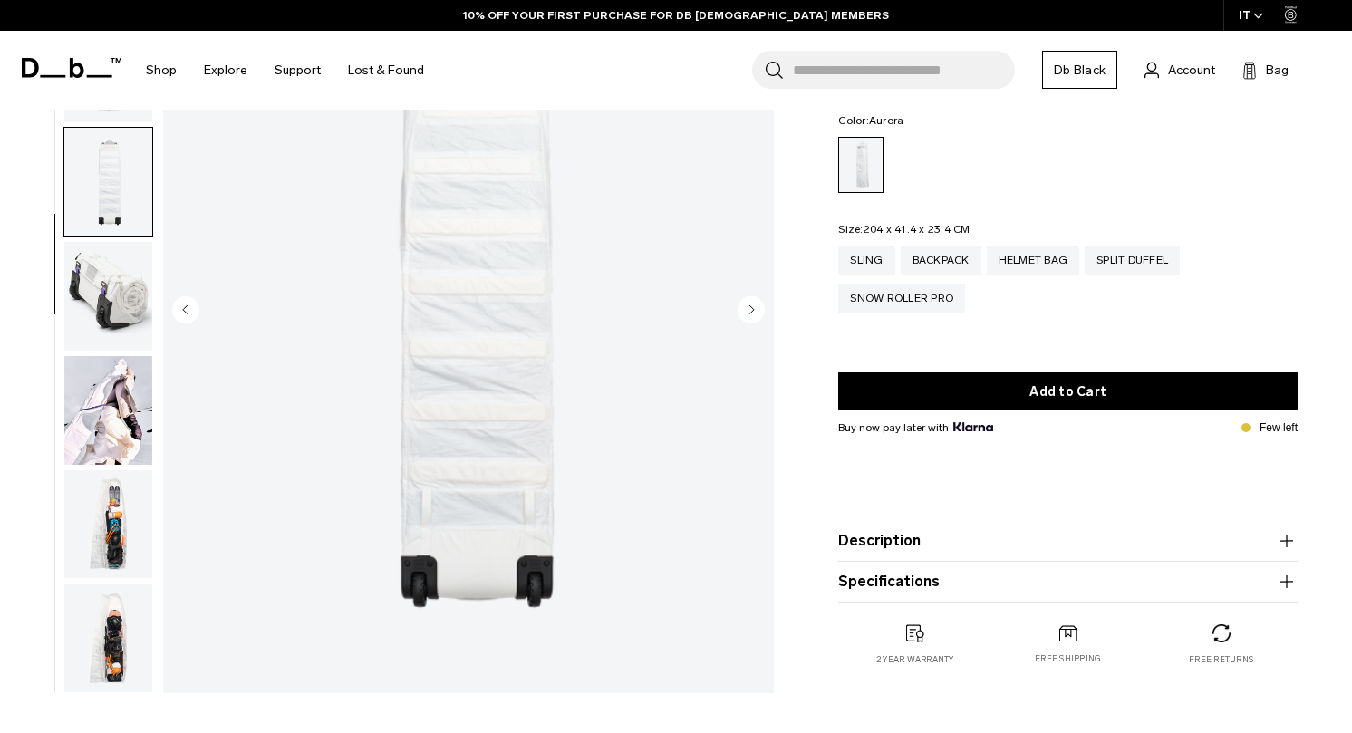
scroll to position [145, 0]
click at [107, 477] on img "button" at bounding box center [108, 524] width 88 height 109
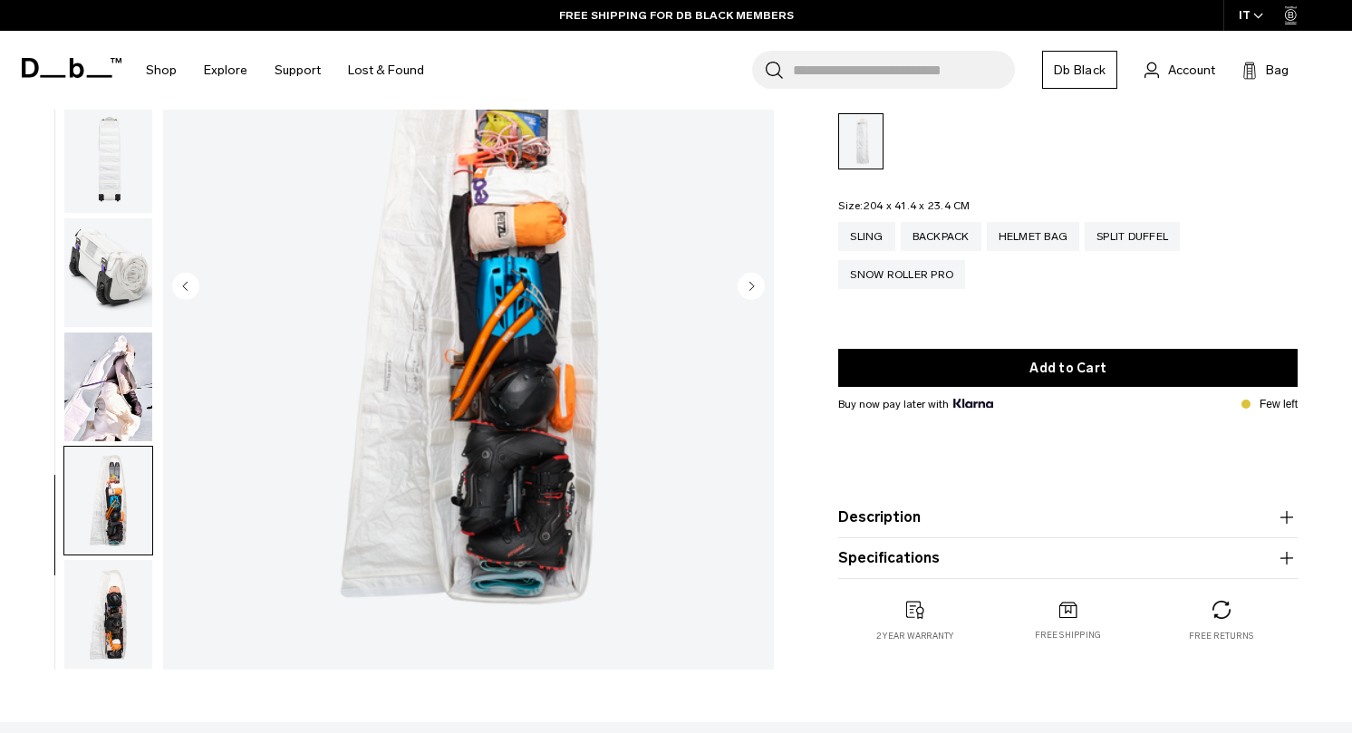
scroll to position [233, 0]
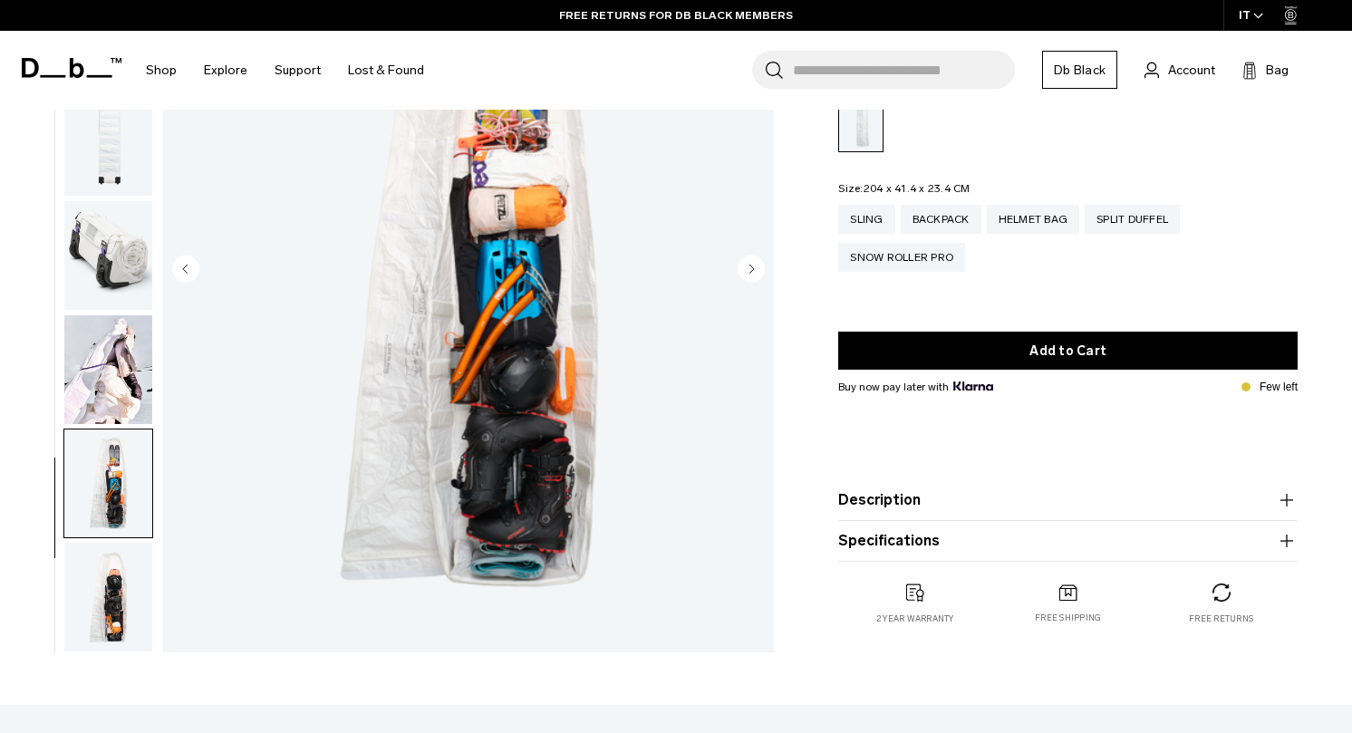
click at [104, 603] on img "button" at bounding box center [108, 597] width 88 height 109
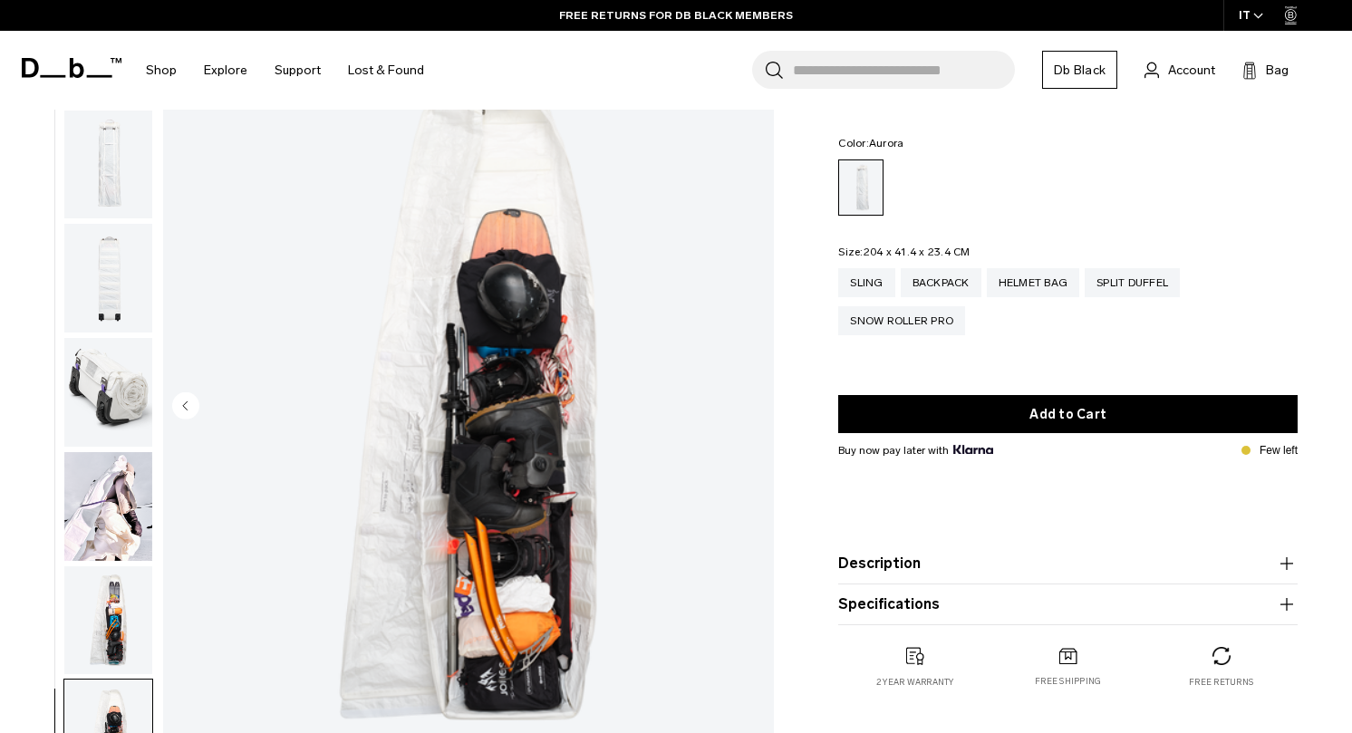
scroll to position [113, 0]
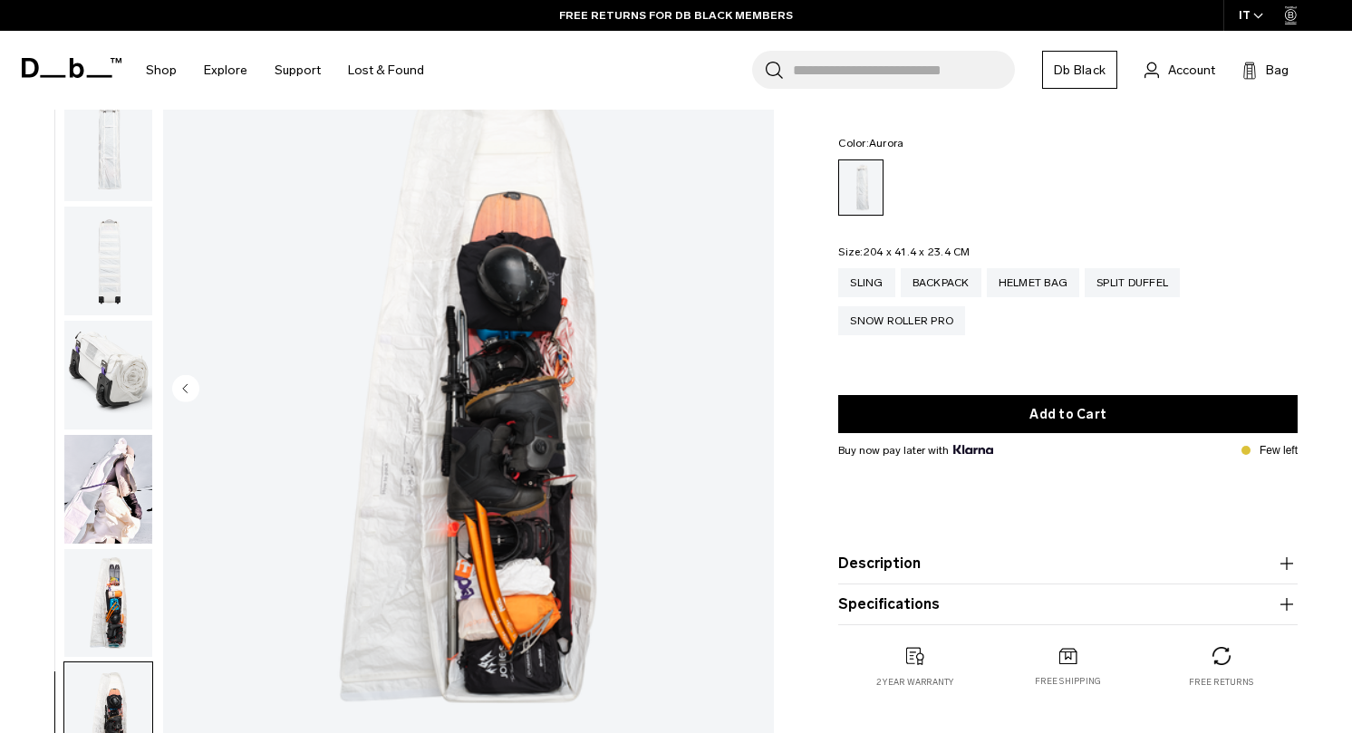
click at [358, 453] on img "8 / 8" at bounding box center [468, 390] width 611 height 763
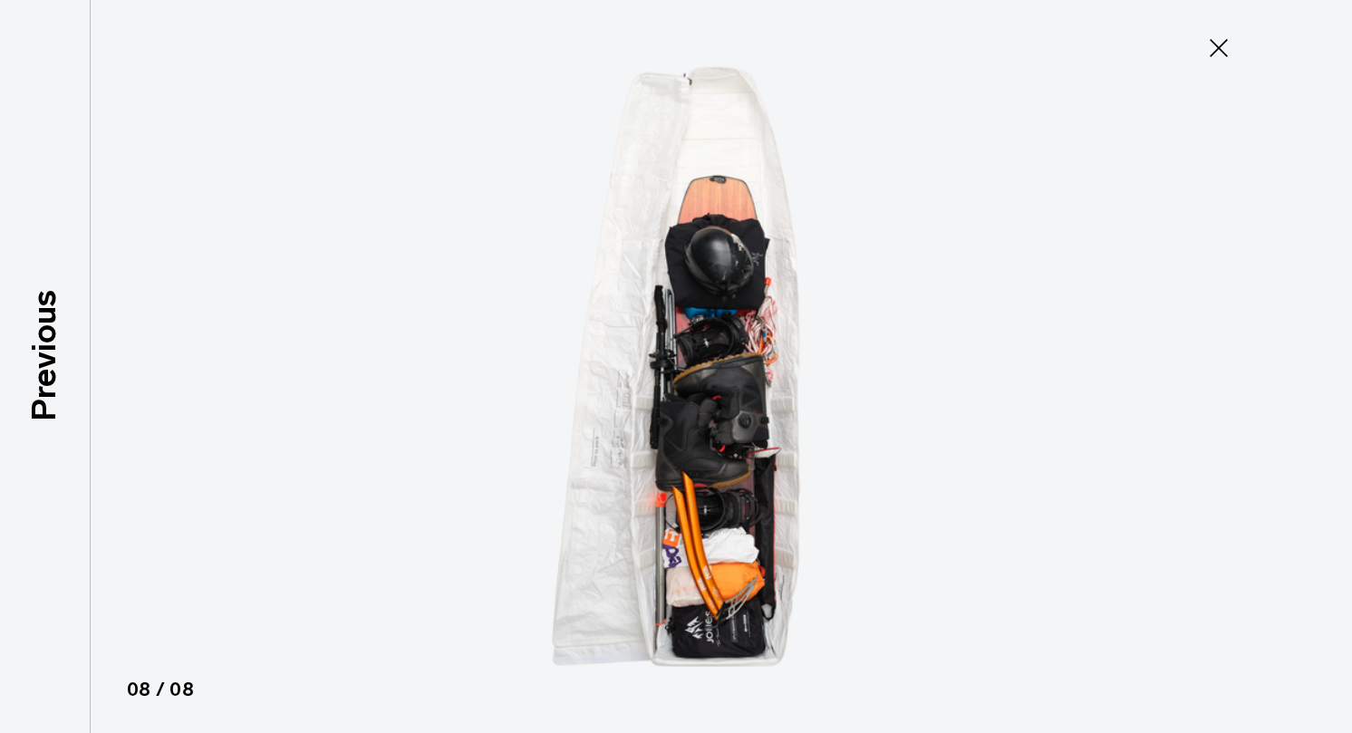
click at [1212, 53] on icon at bounding box center [1218, 48] width 18 height 18
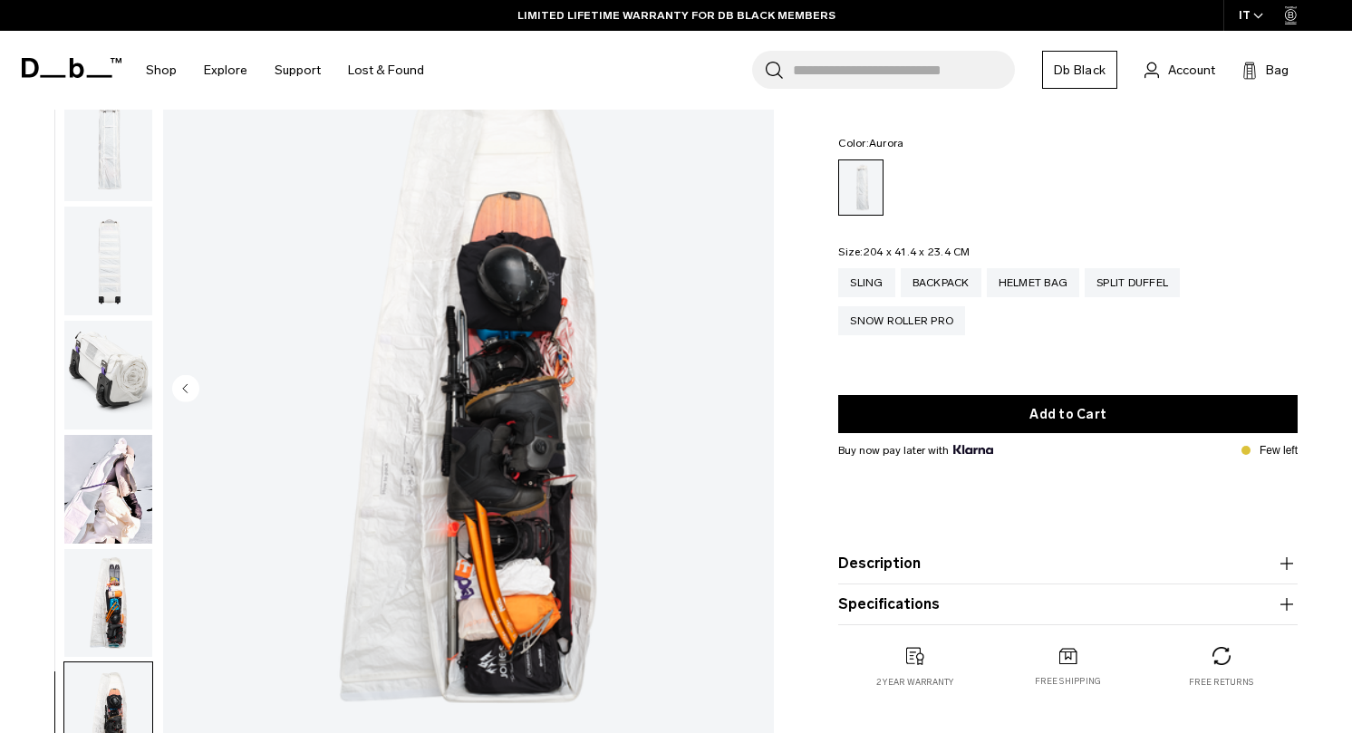
click at [91, 384] on img "button" at bounding box center [108, 375] width 88 height 109
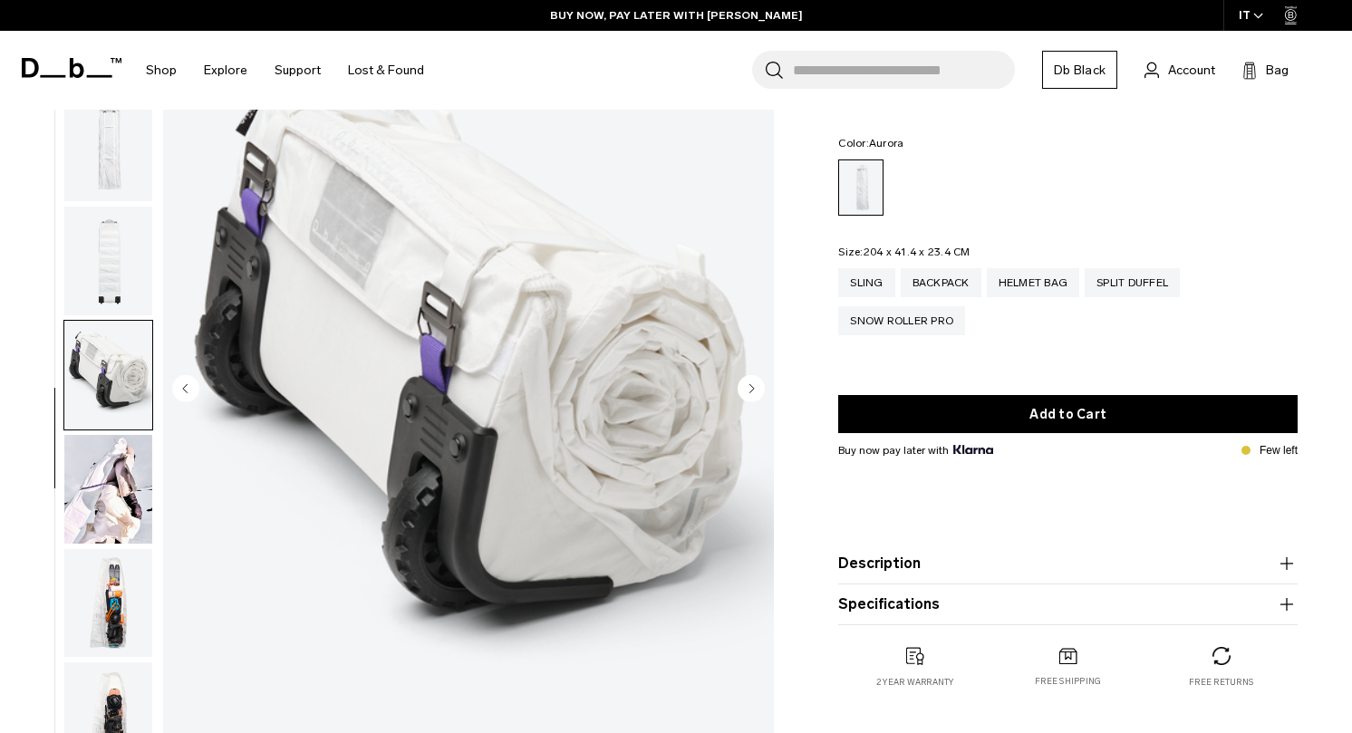
click at [94, 278] on img "button" at bounding box center [108, 261] width 88 height 109
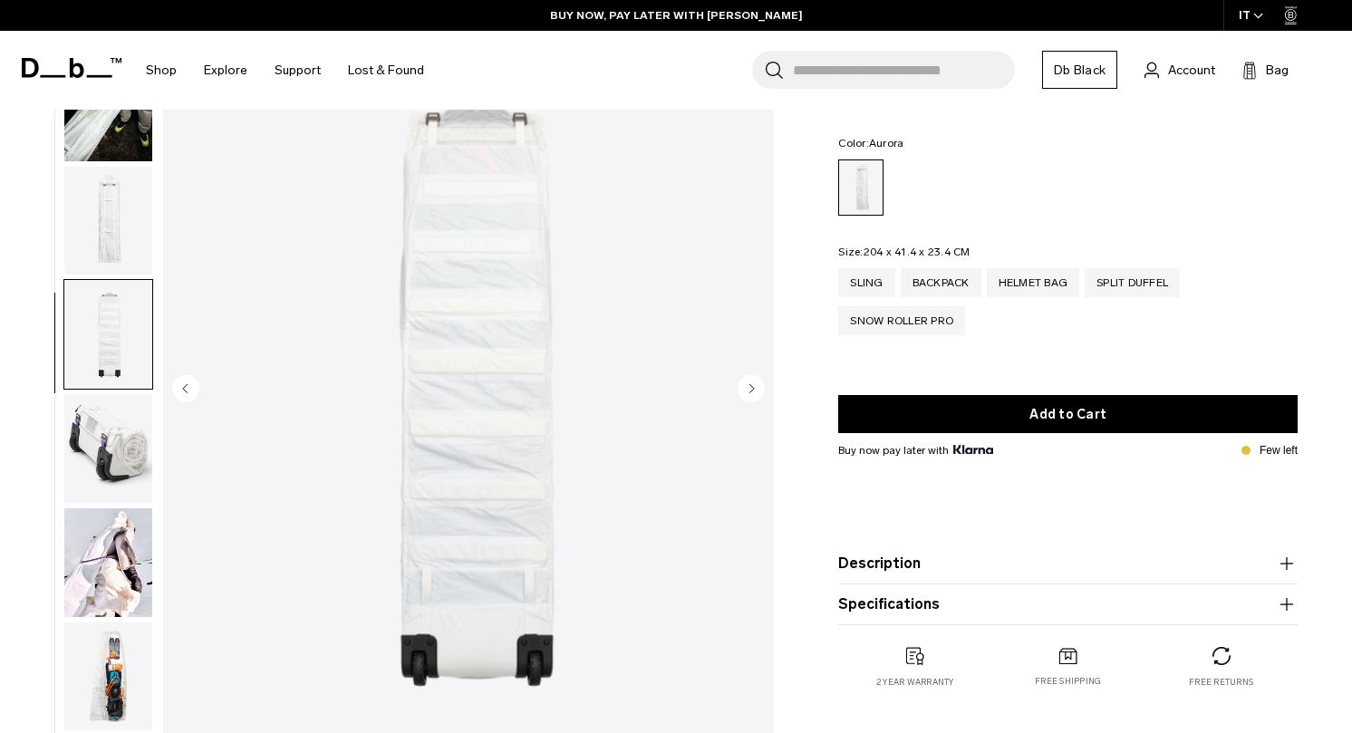
scroll to position [0, 0]
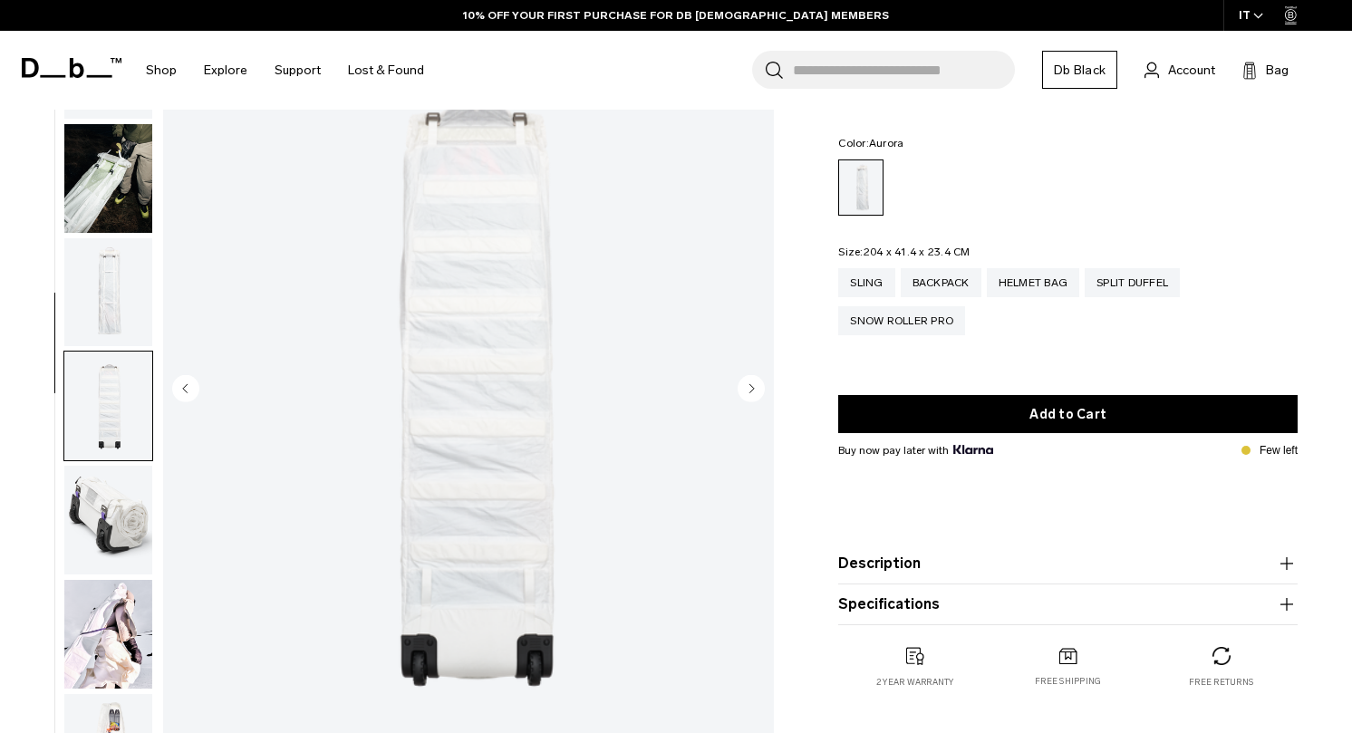
click at [100, 238] on img "button" at bounding box center [108, 292] width 88 height 109
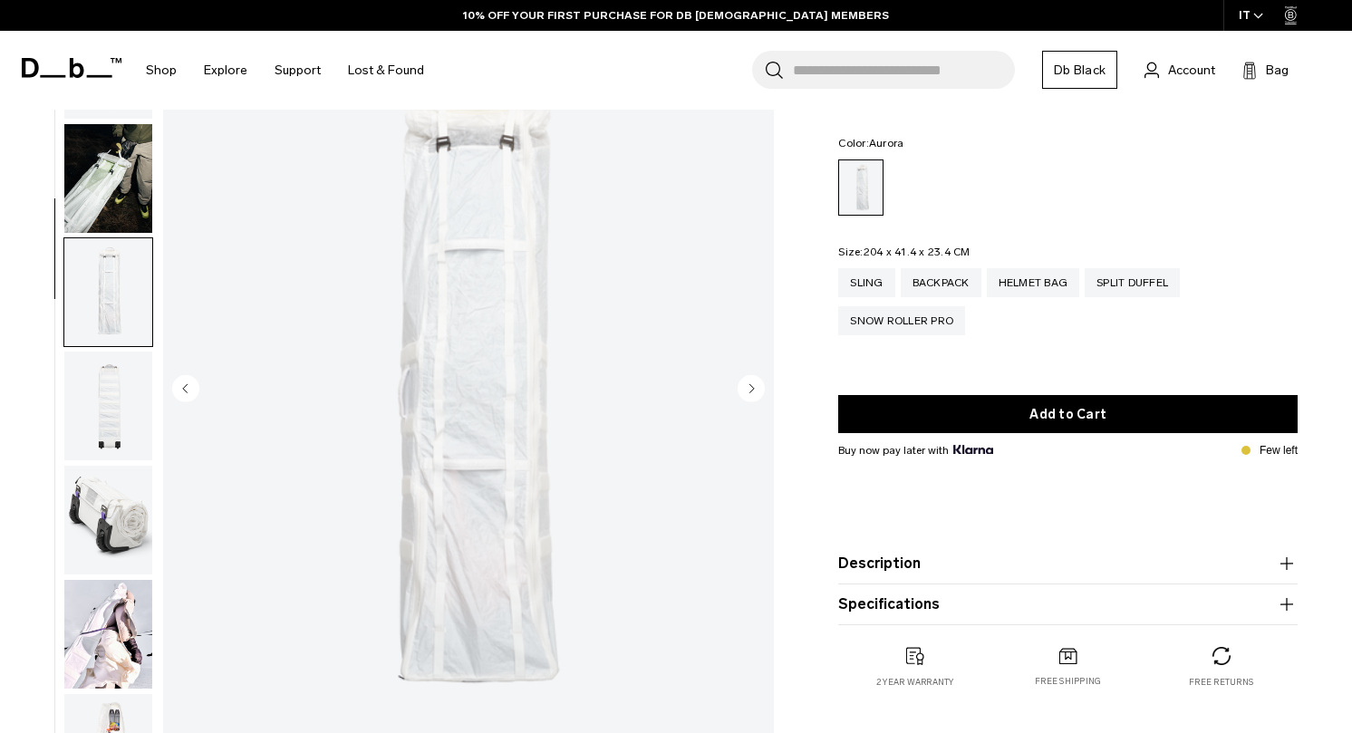
click at [108, 207] on img "button" at bounding box center [108, 178] width 88 height 109
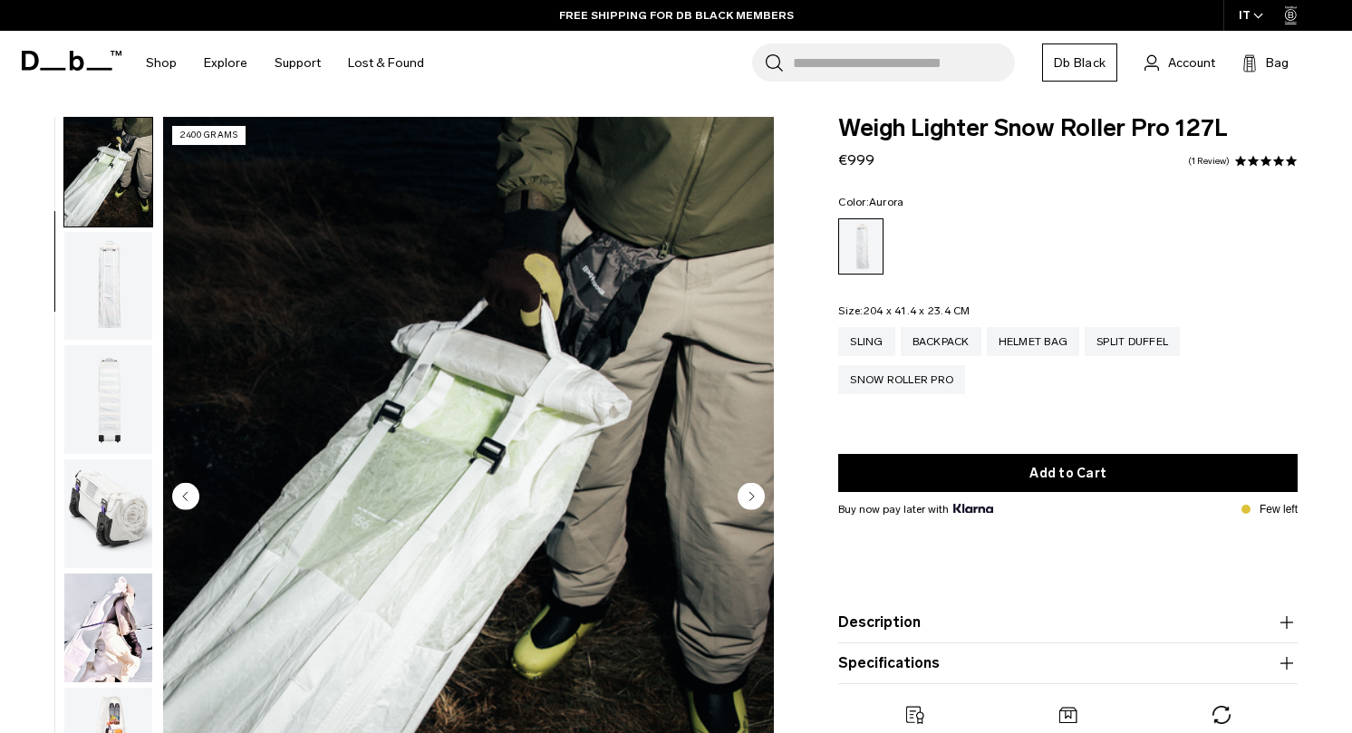
scroll to position [6, 0]
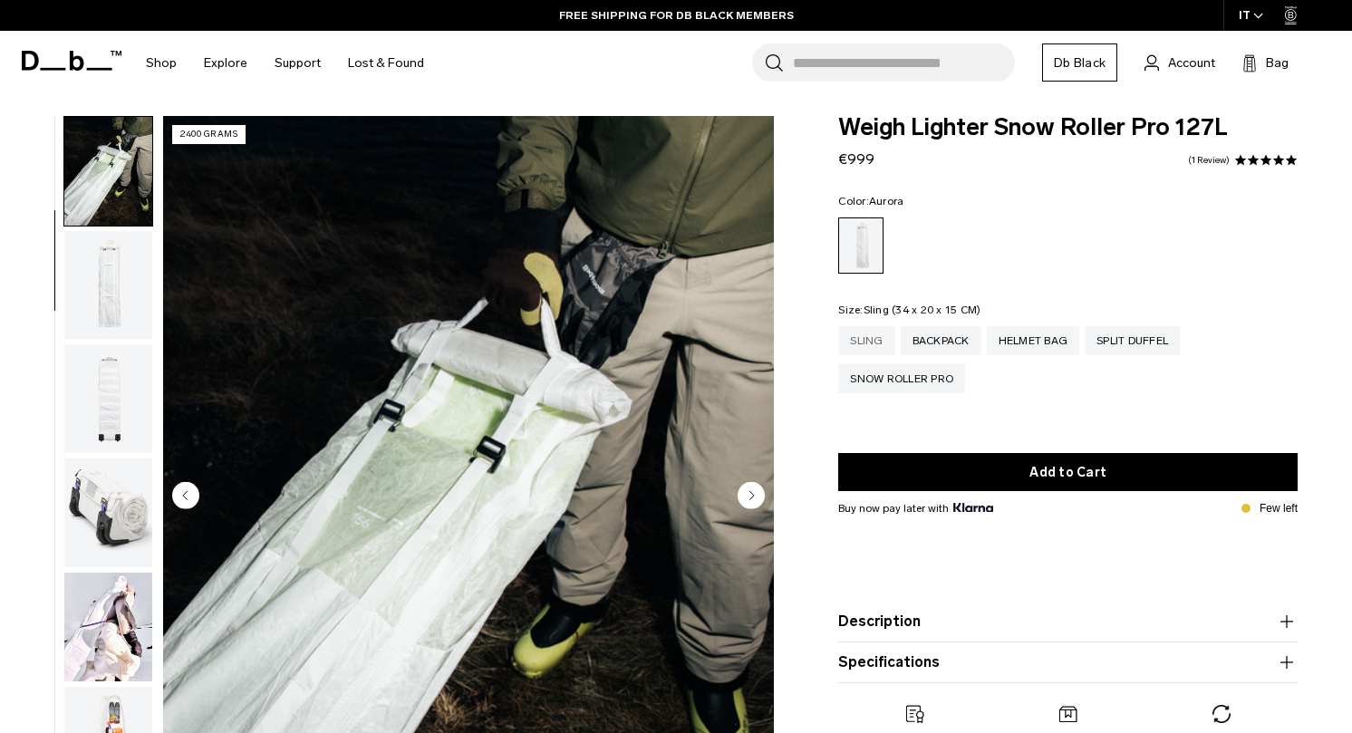
click at [868, 344] on div "Sling" at bounding box center [866, 340] width 56 height 29
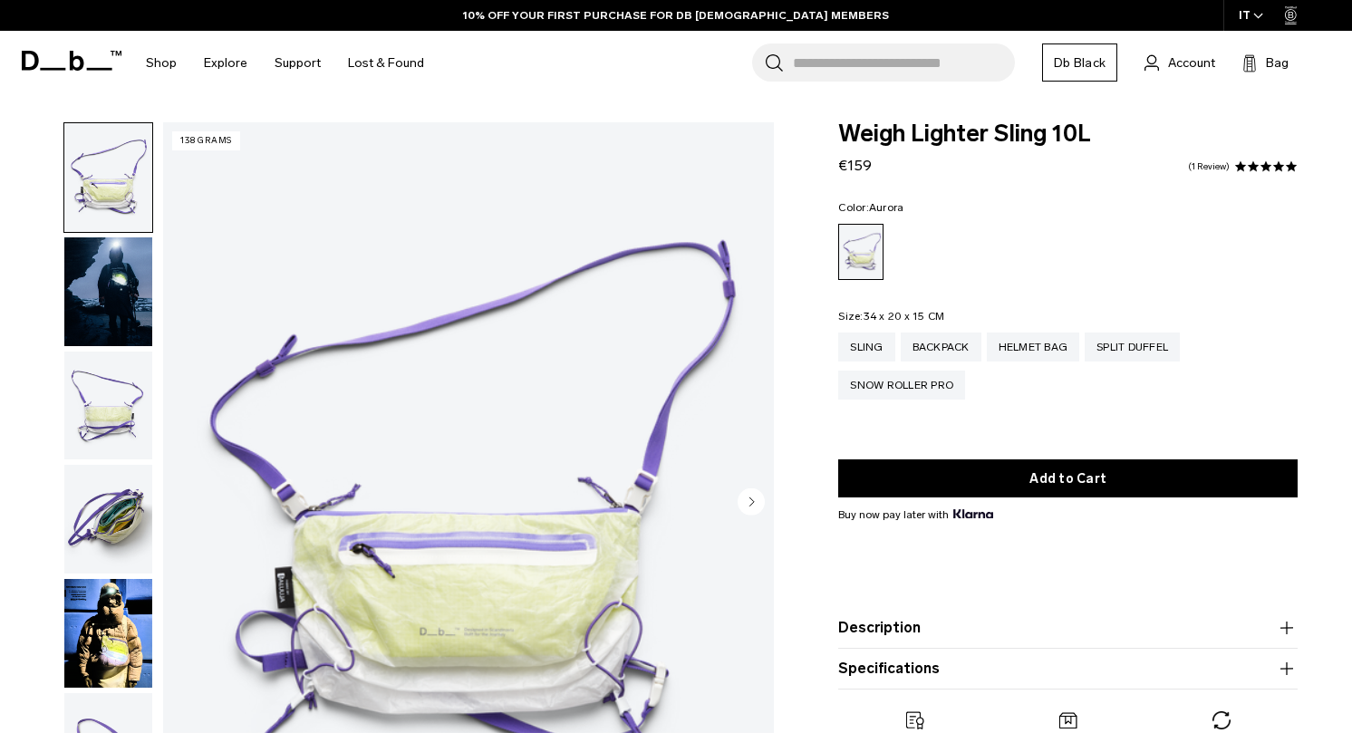
click at [123, 292] on img "button" at bounding box center [108, 291] width 88 height 109
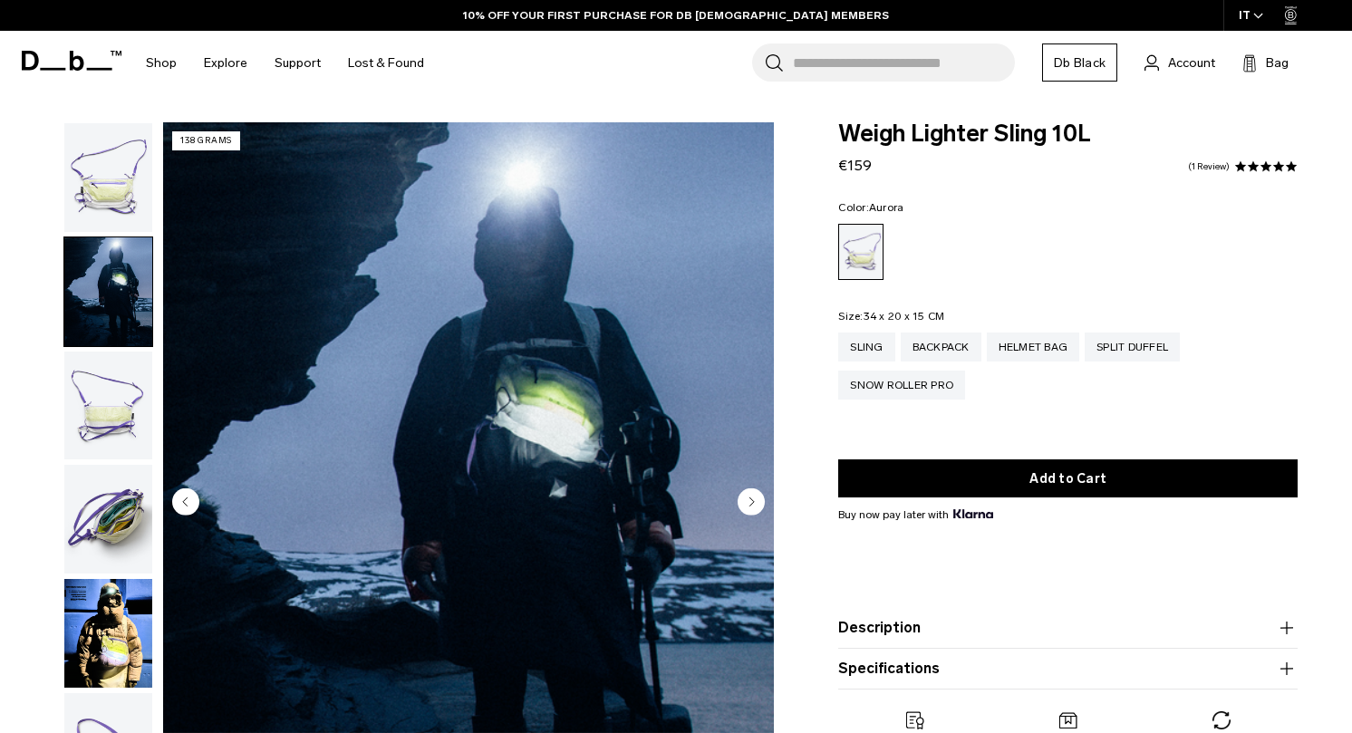
click at [123, 344] on img "button" at bounding box center [108, 291] width 88 height 109
click at [123, 366] on img "button" at bounding box center [108, 405] width 88 height 109
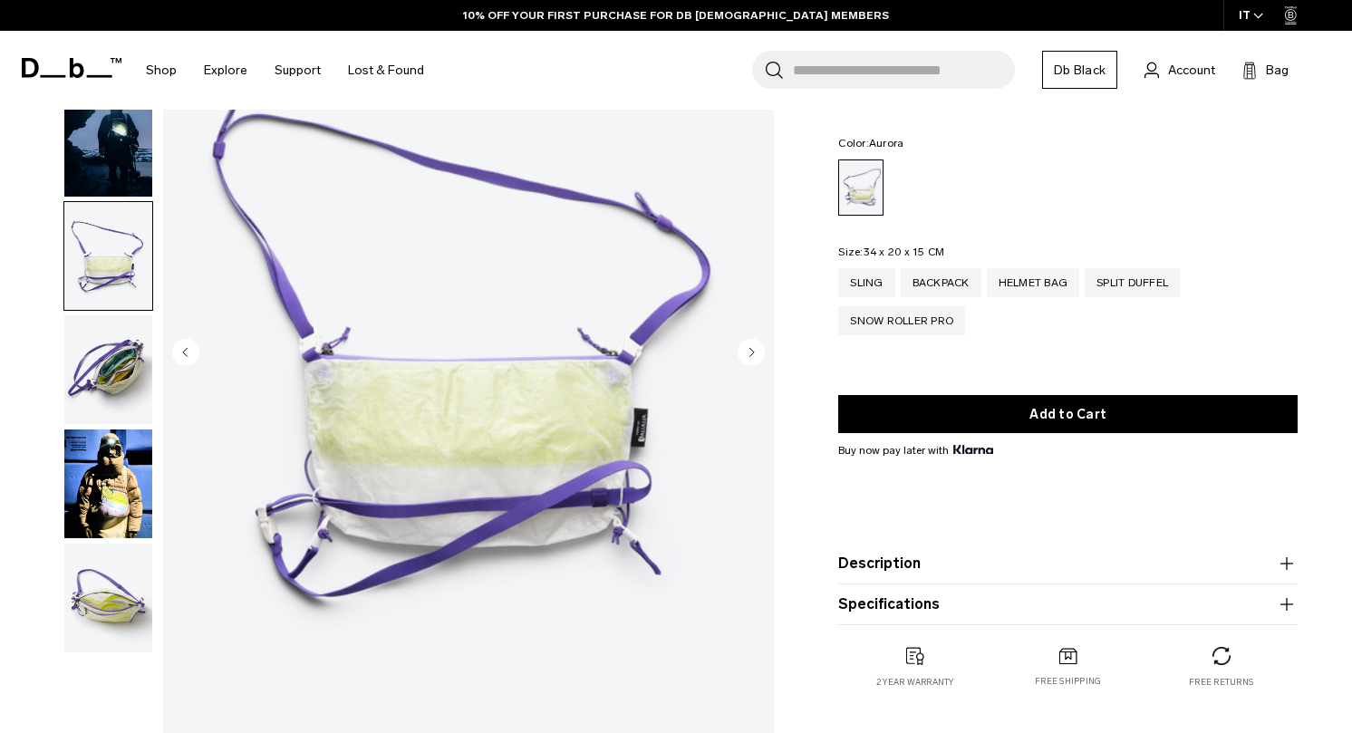
scroll to position [210, 0]
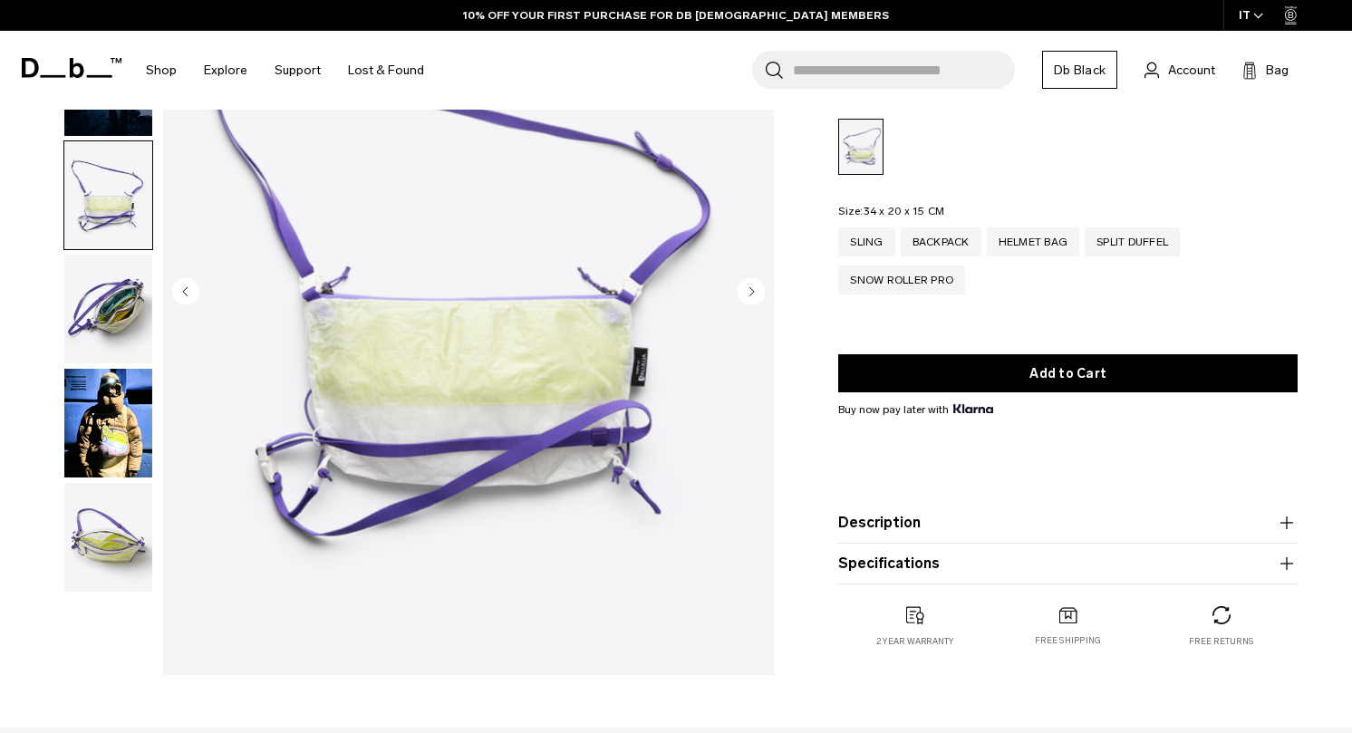
click at [129, 436] on img "button" at bounding box center [108, 423] width 88 height 109
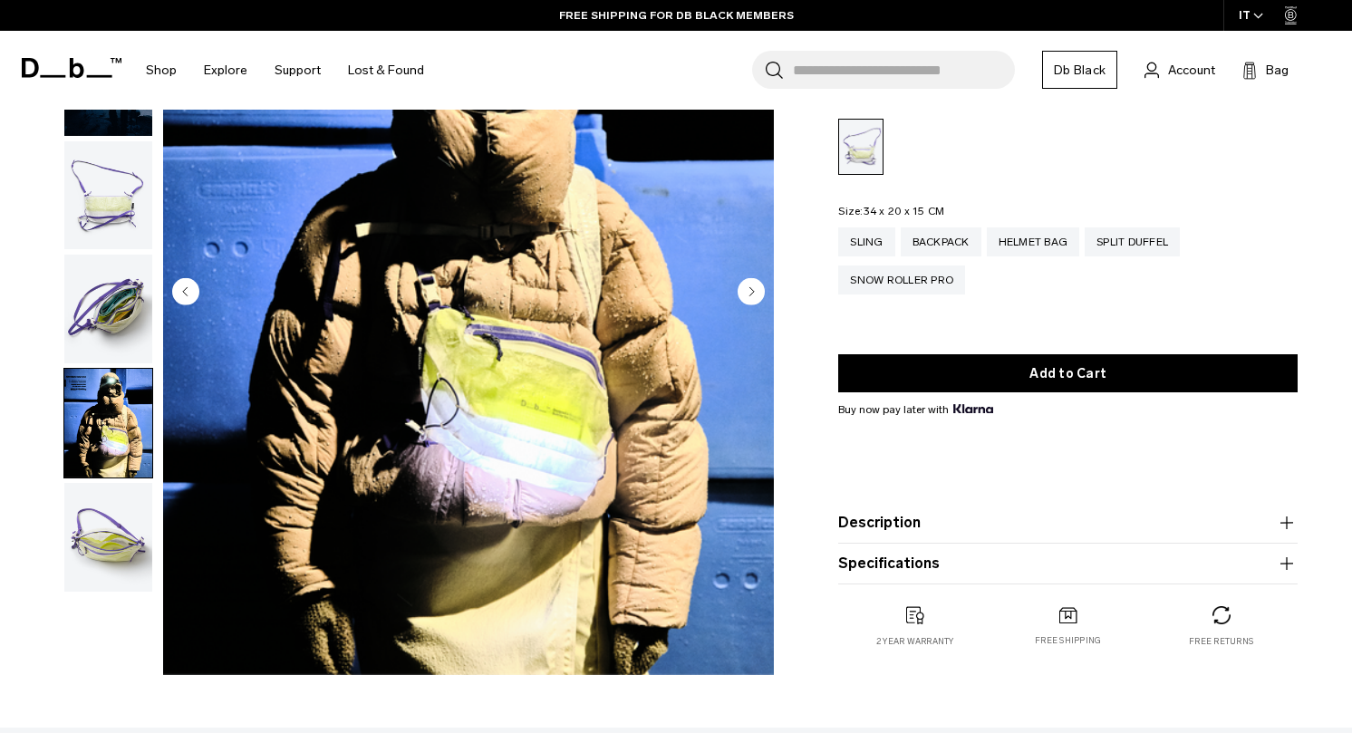
click at [751, 287] on circle "Next slide" at bounding box center [750, 291] width 27 height 27
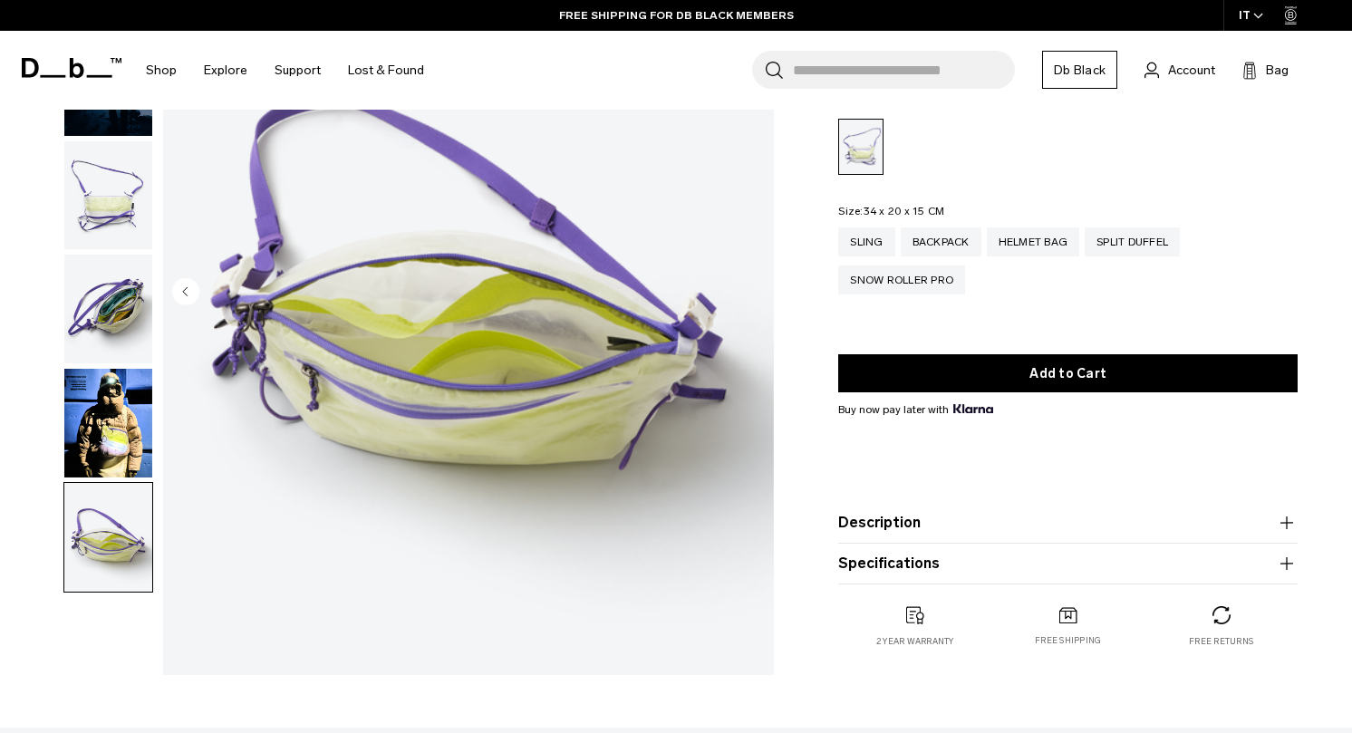
click at [751, 287] on img "6 / 6" at bounding box center [468, 293] width 611 height 763
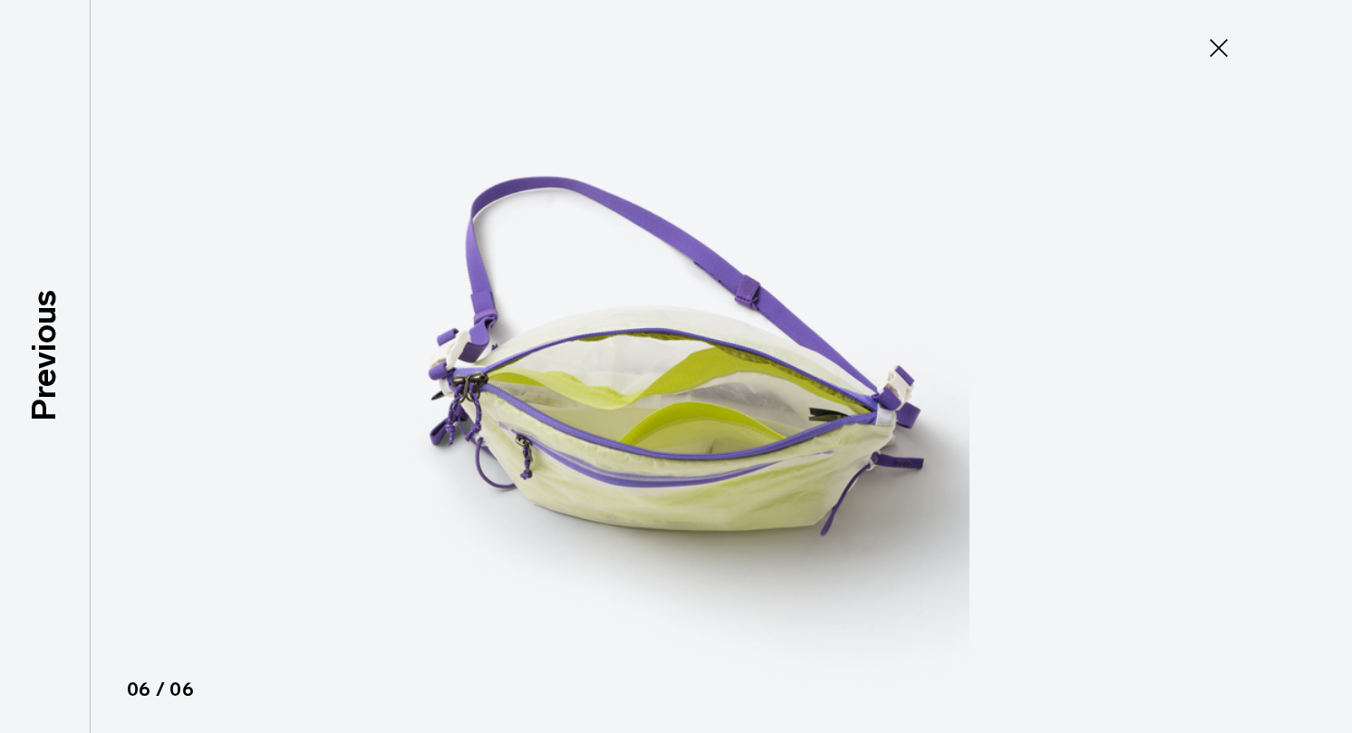
click at [751, 287] on img at bounding box center [675, 366] width 815 height 733
click at [1207, 57] on icon at bounding box center [1218, 48] width 29 height 29
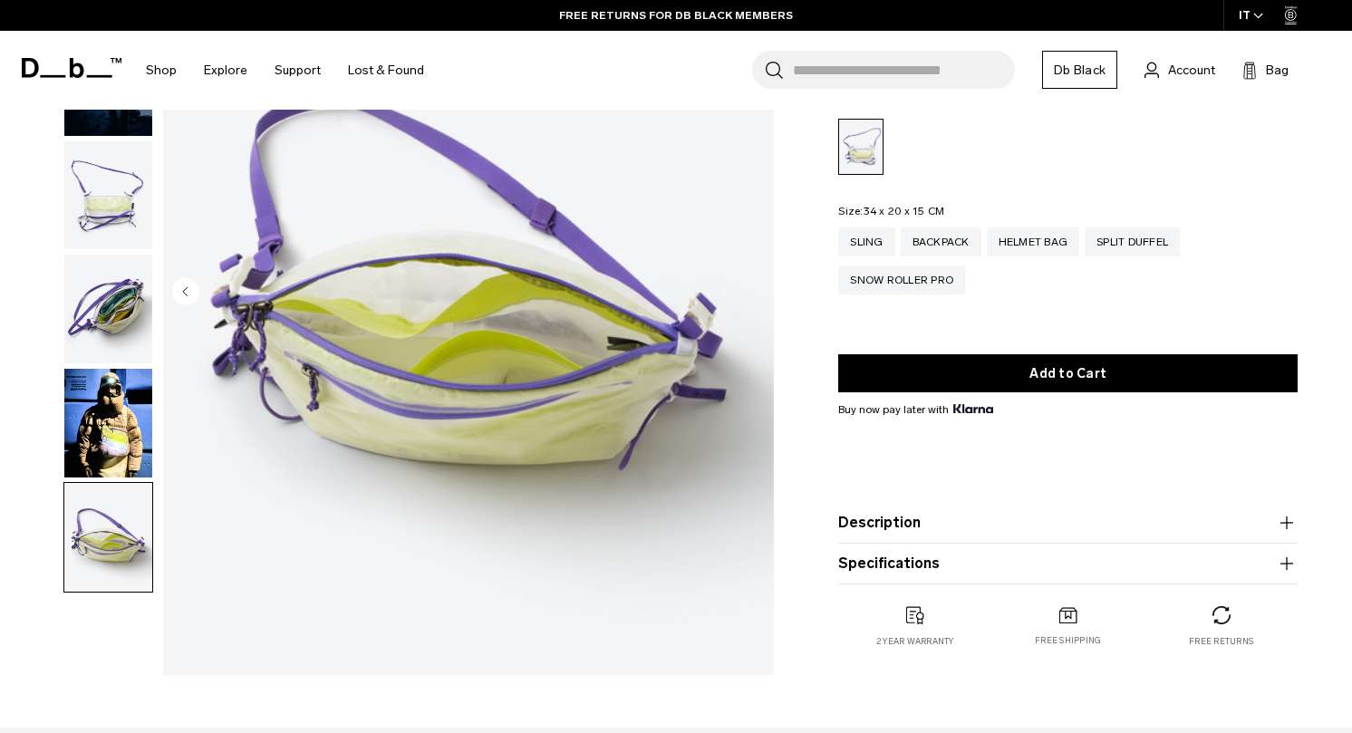
click at [721, 399] on img "6 / 6" at bounding box center [468, 293] width 611 height 763
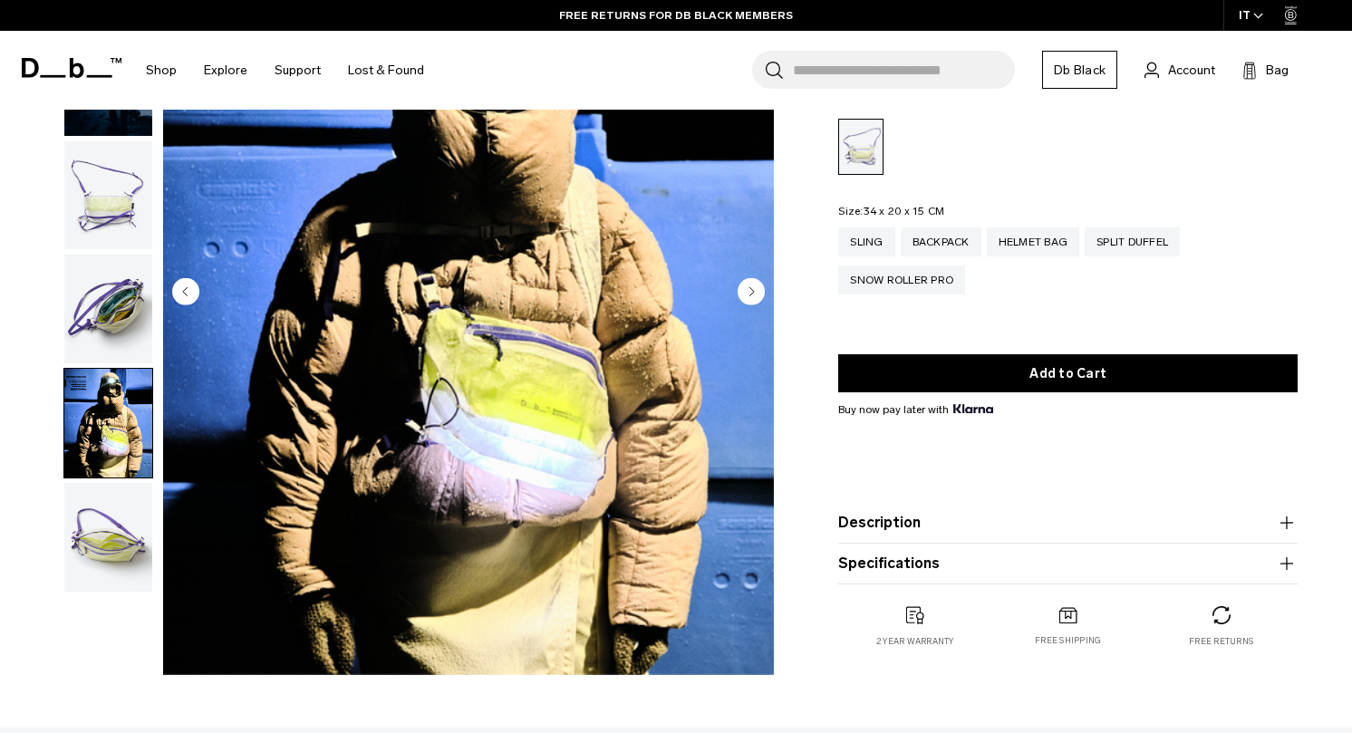
click at [750, 284] on circle "Next slide" at bounding box center [750, 291] width 27 height 27
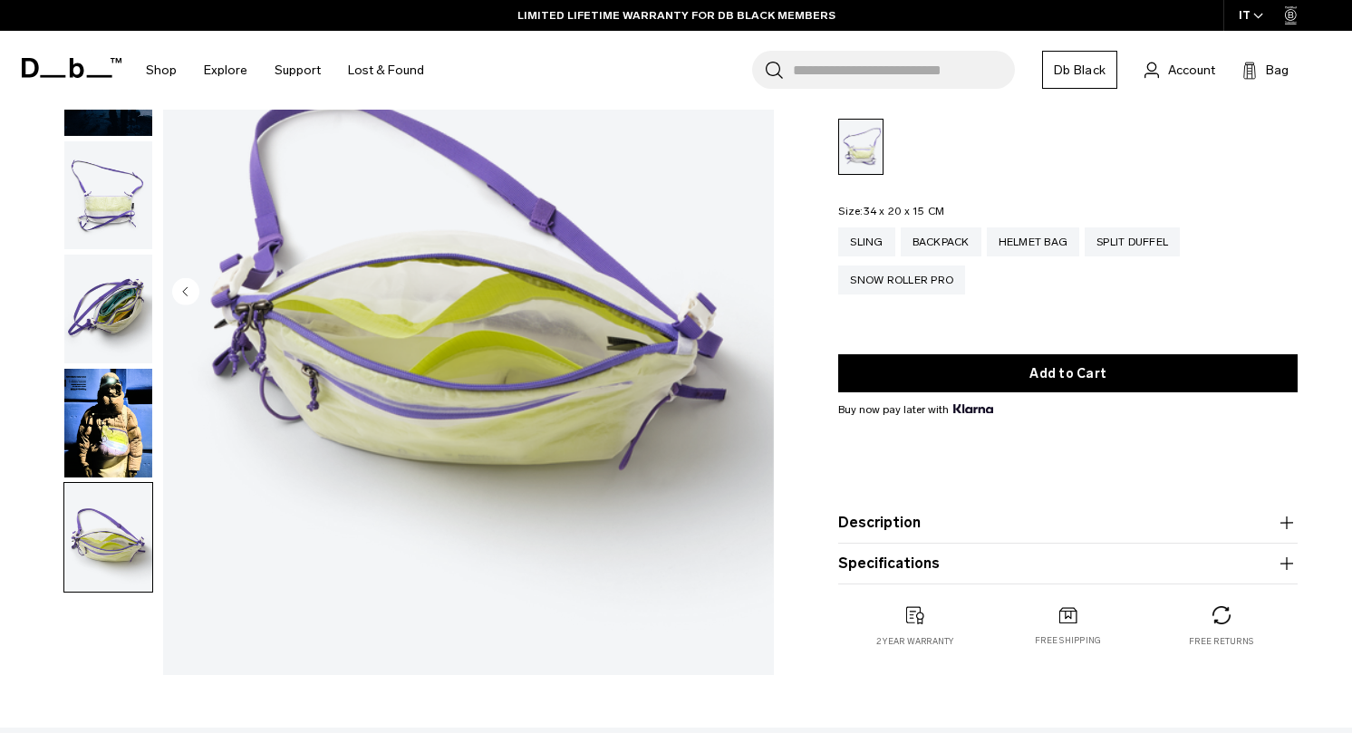
click at [719, 435] on img "6 / 6" at bounding box center [468, 293] width 611 height 763
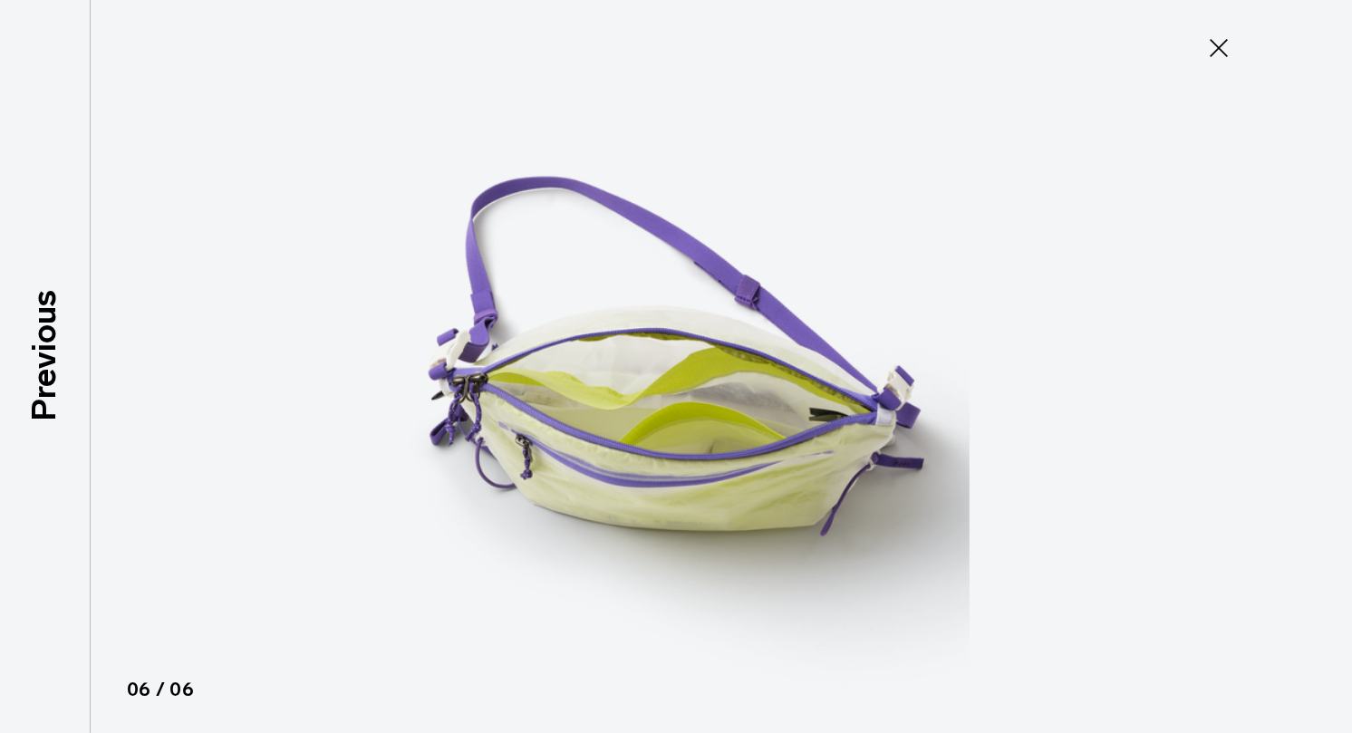
click at [1213, 47] on icon at bounding box center [1218, 48] width 29 height 29
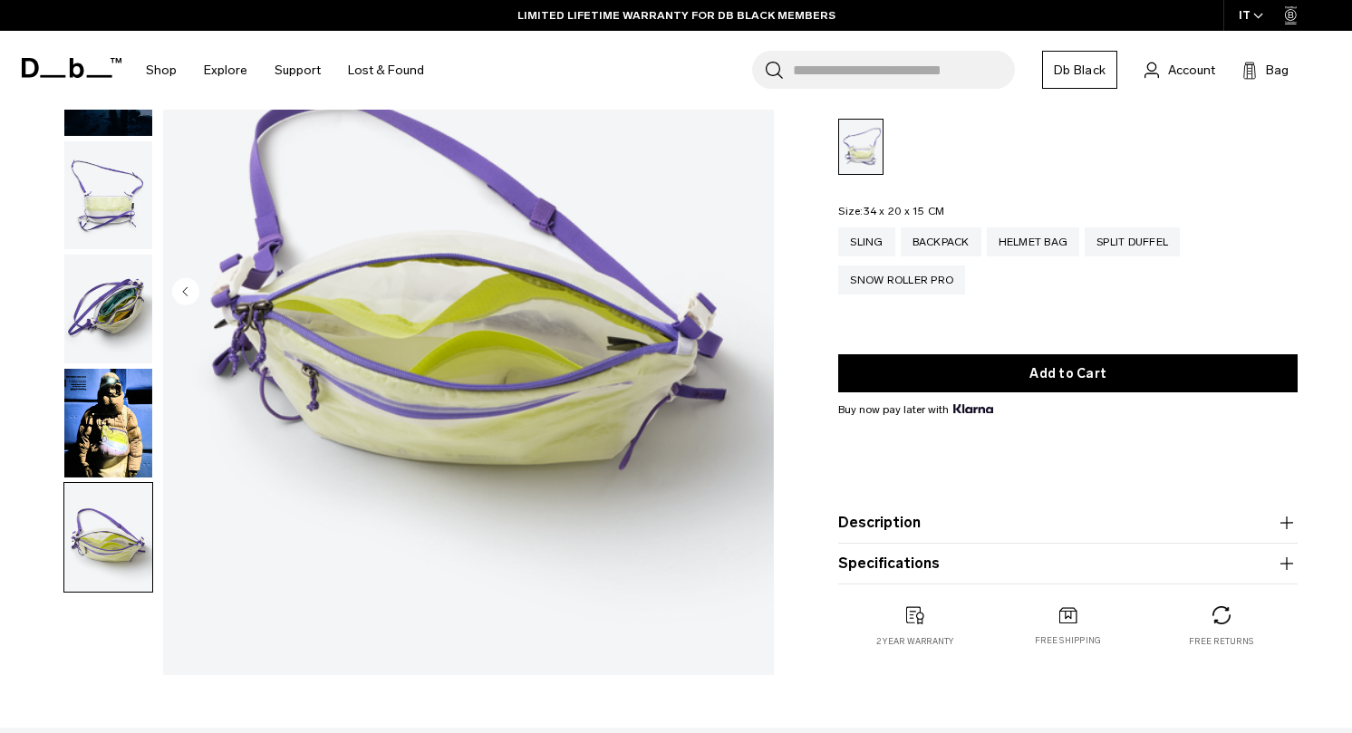
click at [110, 281] on img "button" at bounding box center [108, 309] width 88 height 109
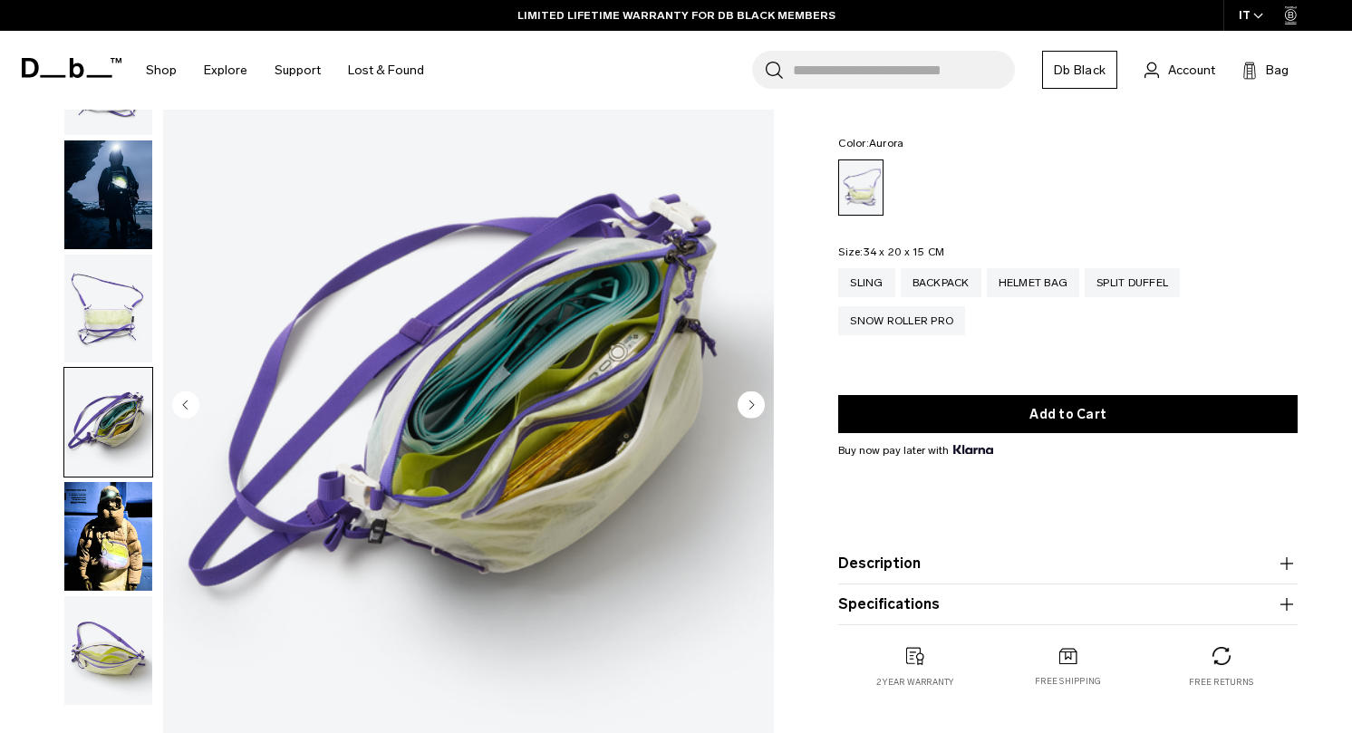
scroll to position [0, 0]
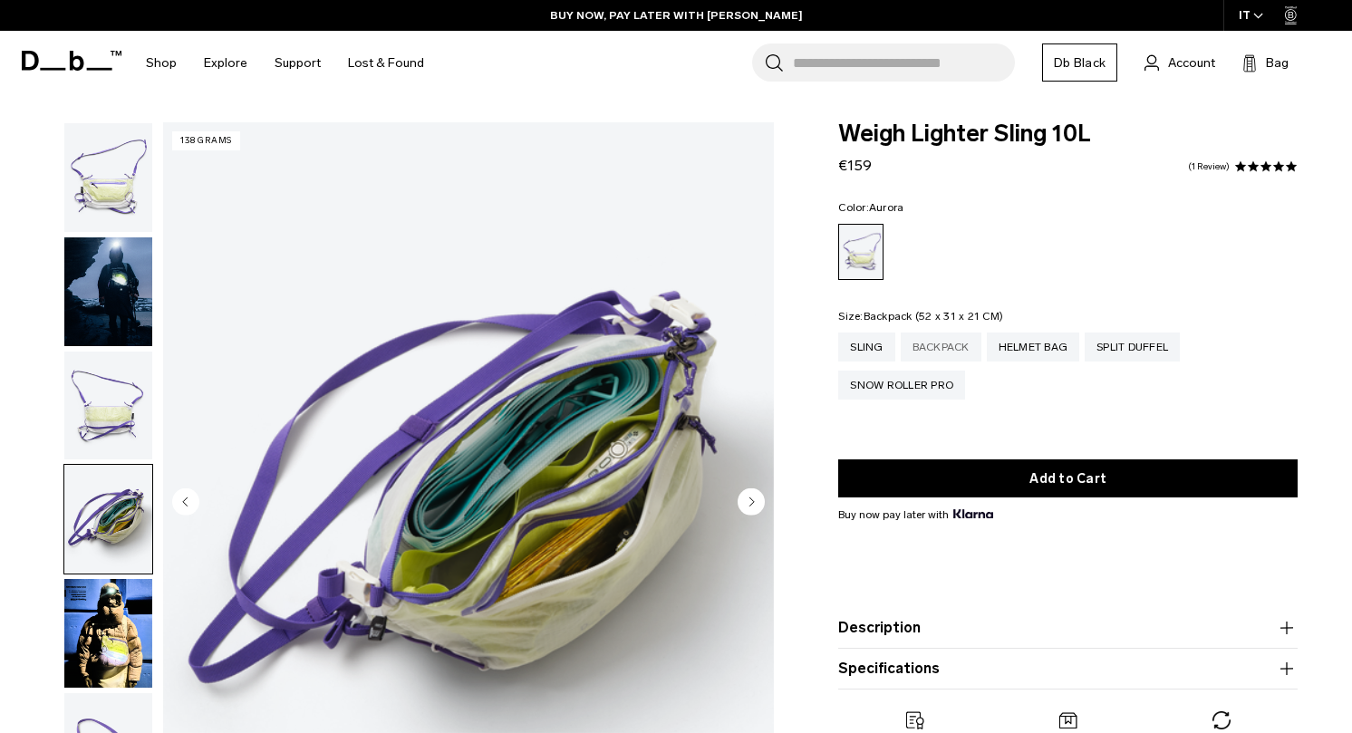
click at [957, 342] on div "Backpack" at bounding box center [940, 346] width 81 height 29
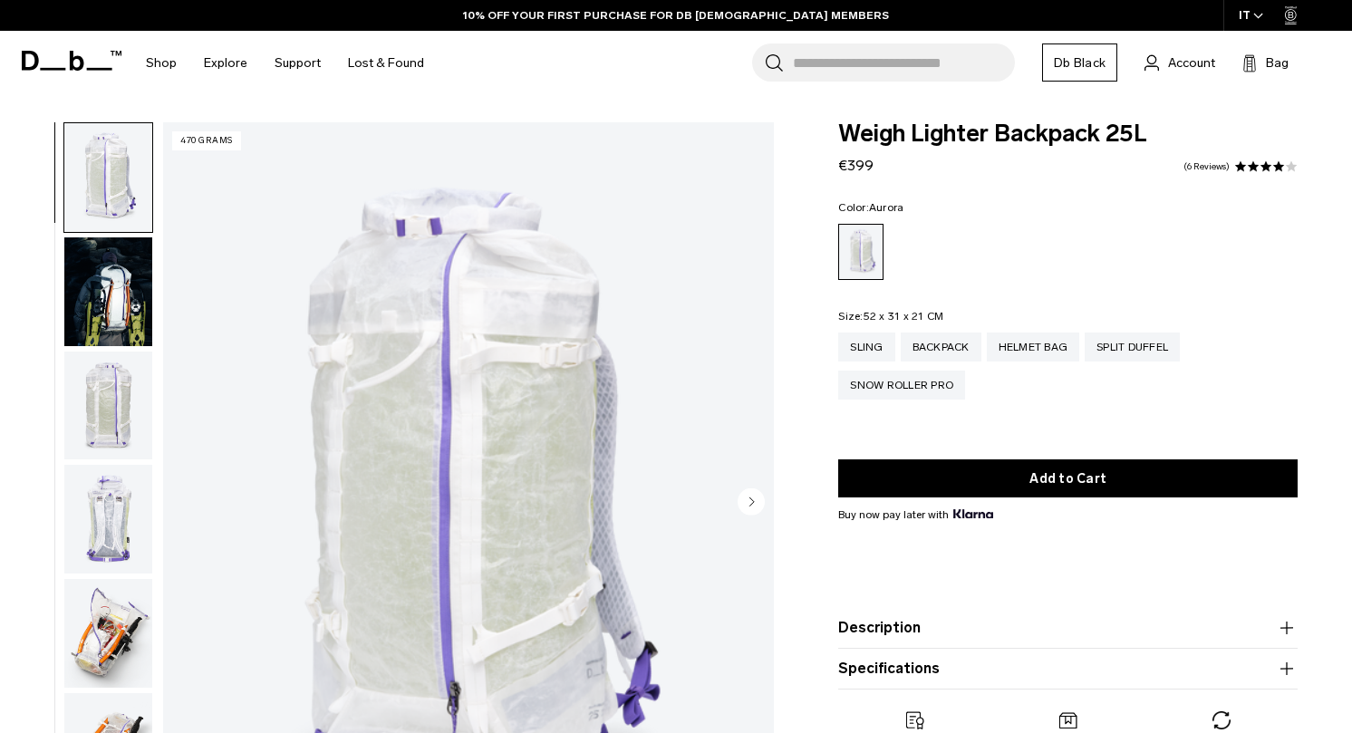
click at [138, 324] on img "button" at bounding box center [108, 291] width 88 height 109
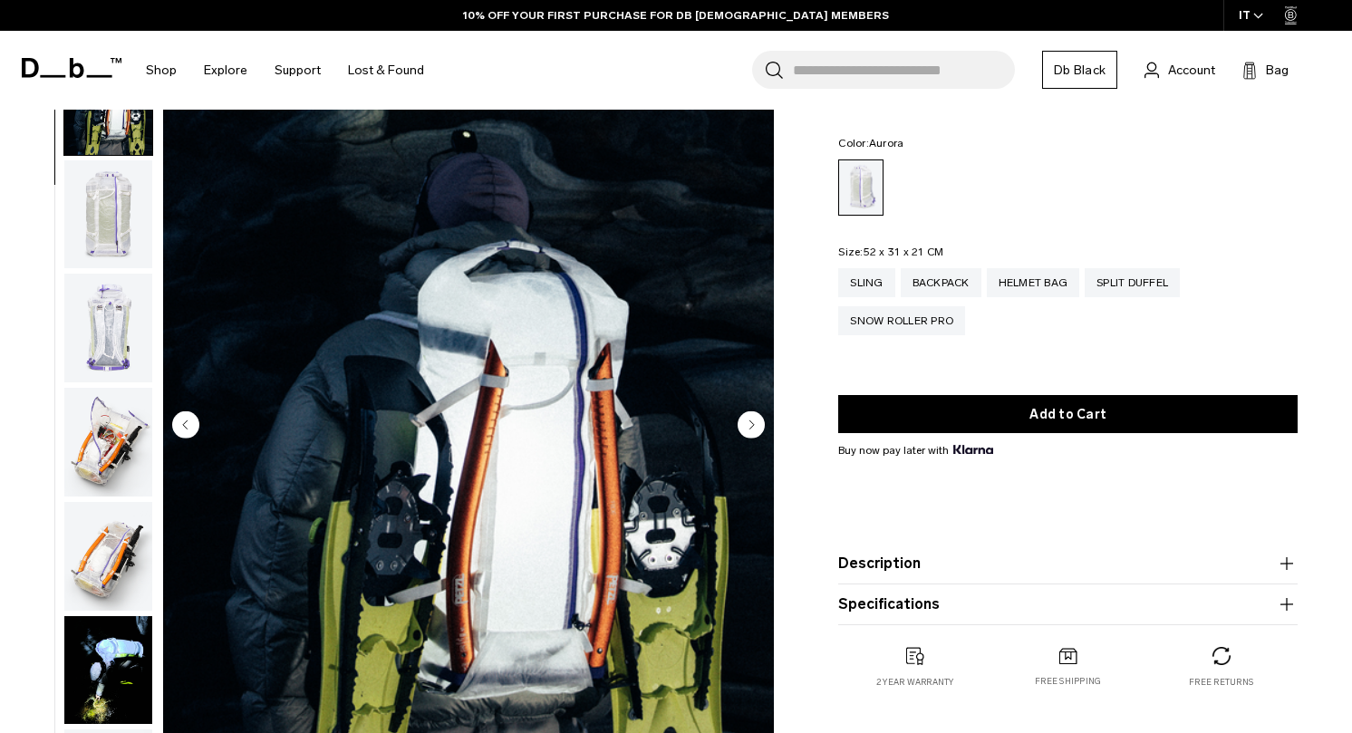
scroll to position [124, 0]
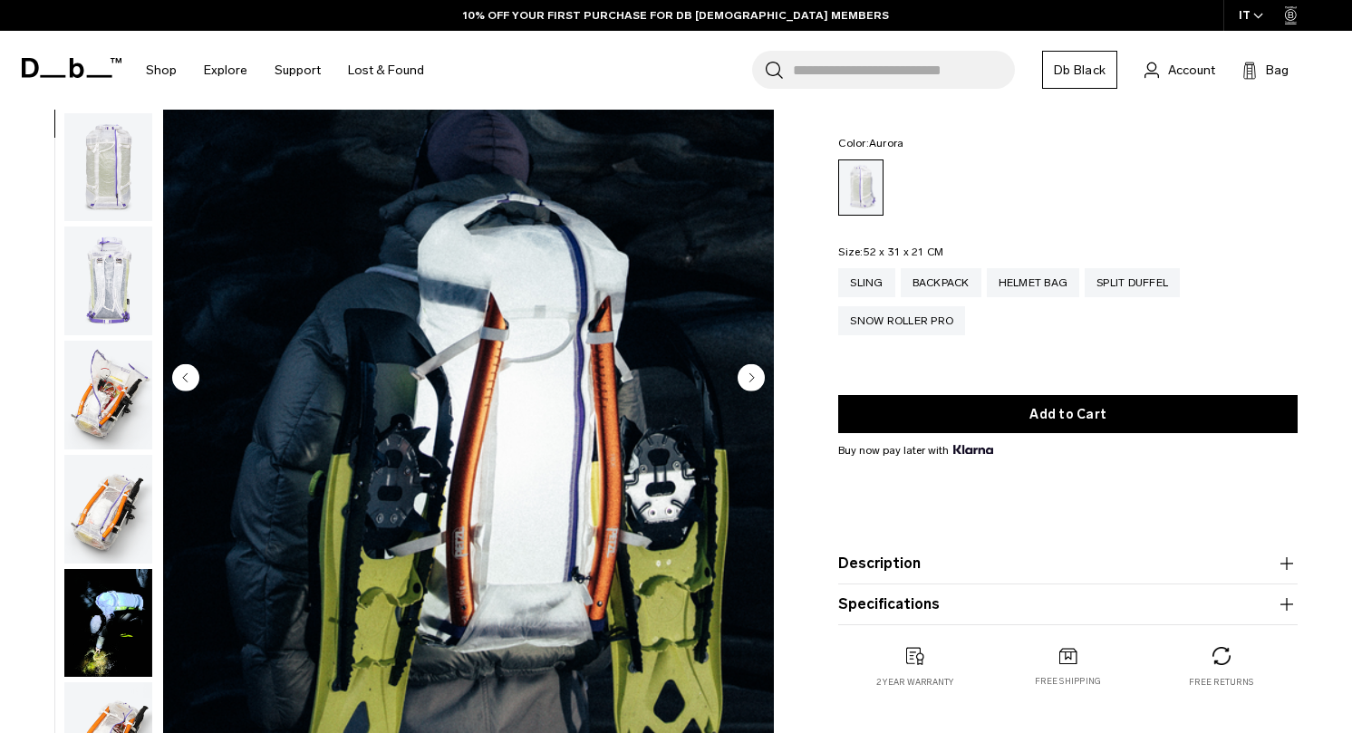
click at [92, 400] on img "button" at bounding box center [108, 395] width 88 height 109
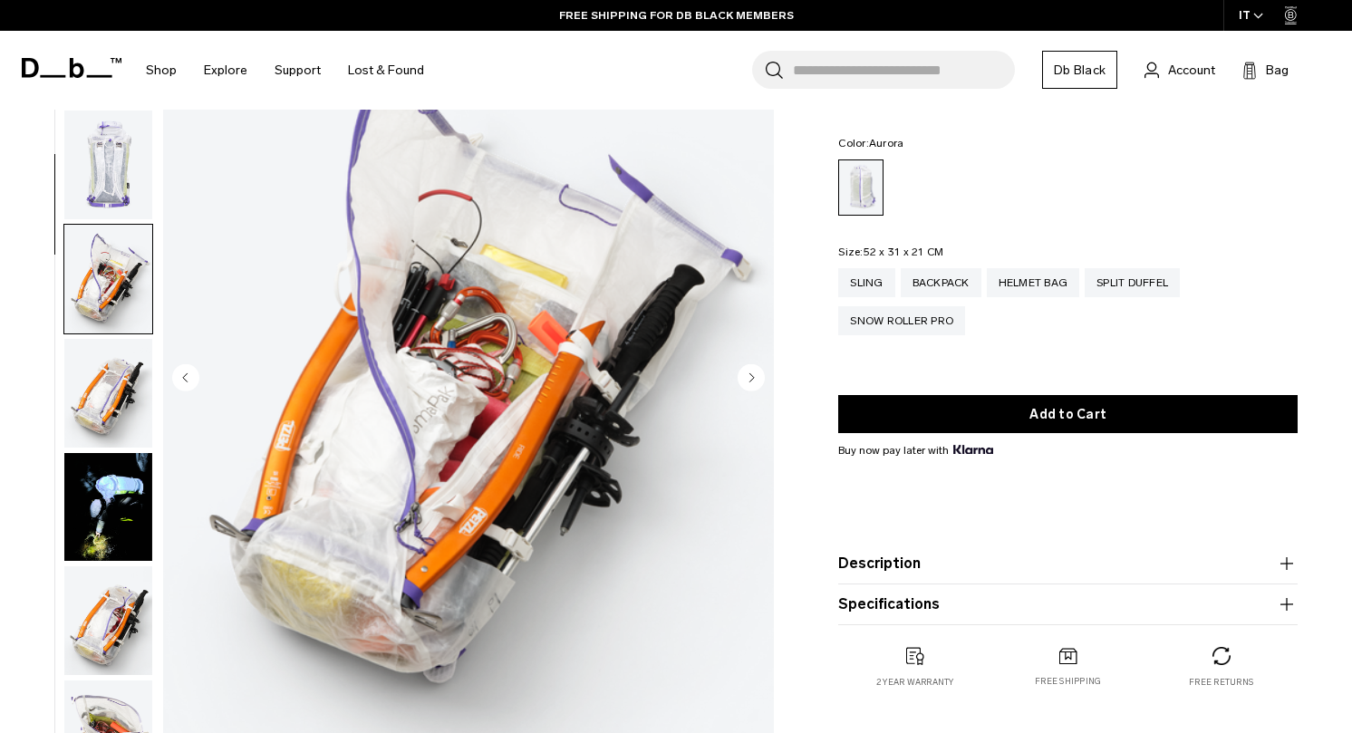
click at [99, 402] on img "button" at bounding box center [108, 393] width 88 height 109
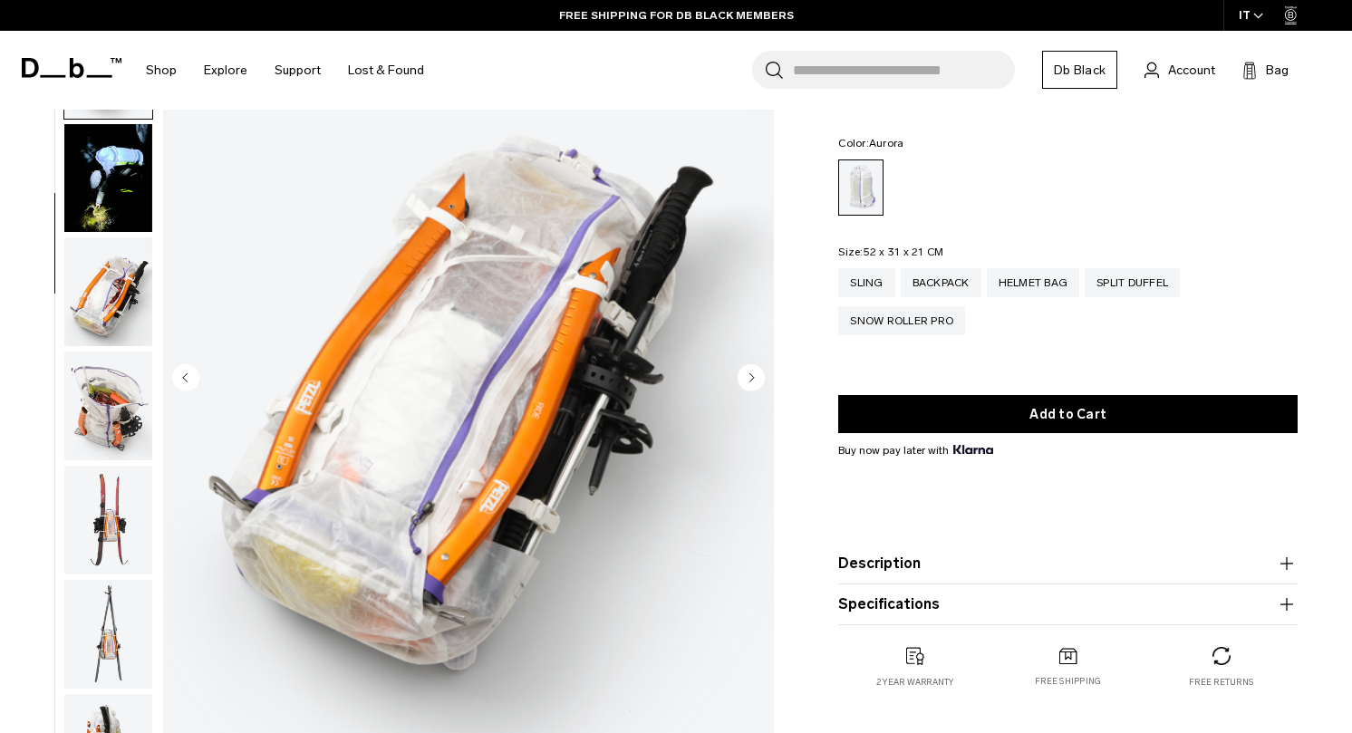
scroll to position [570, 0]
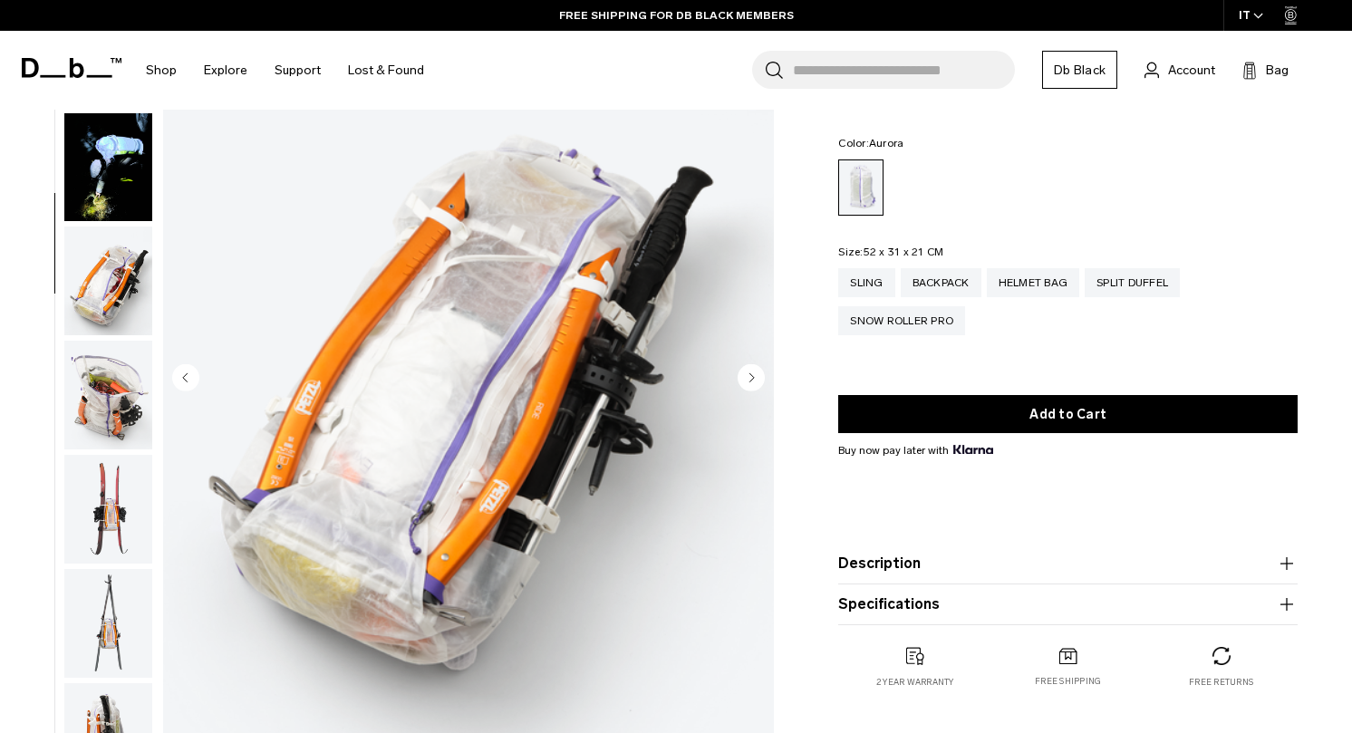
click at [101, 494] on img "button" at bounding box center [108, 509] width 88 height 109
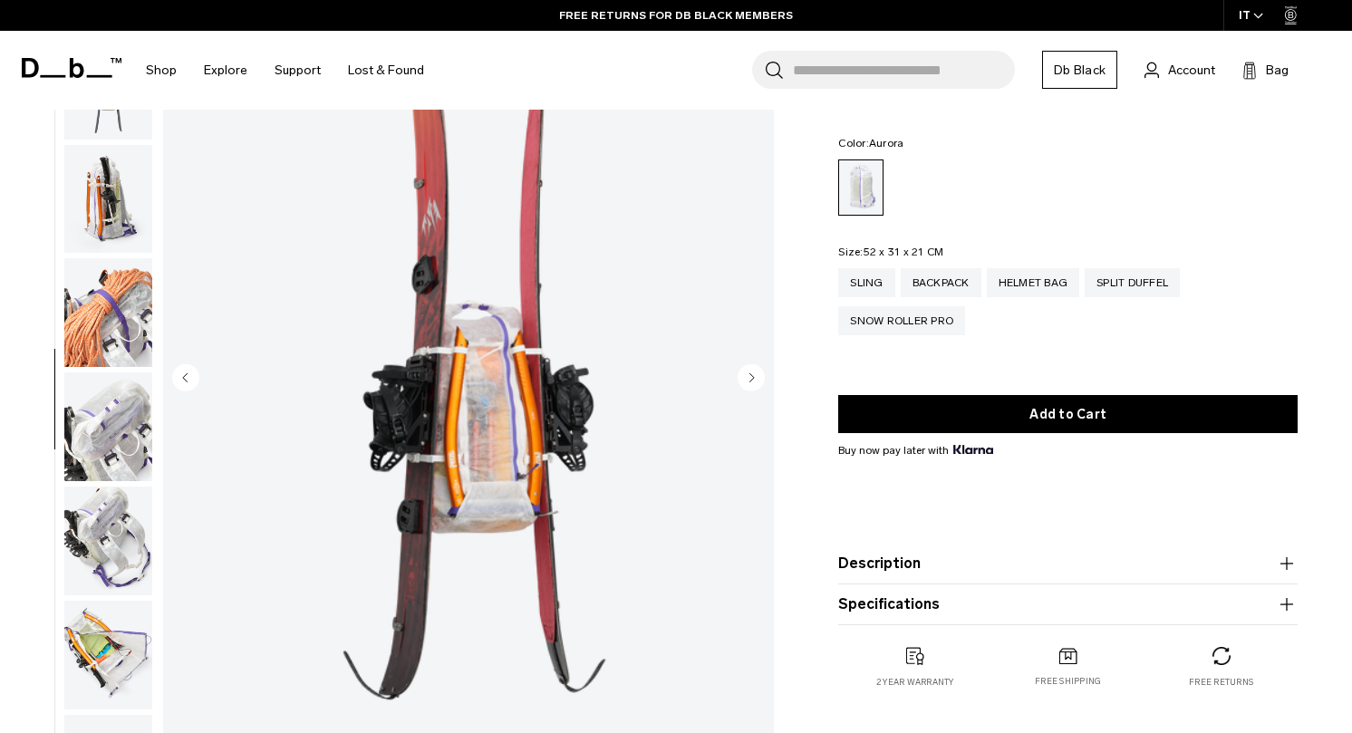
scroll to position [1109, 0]
click at [111, 444] on img "button" at bounding box center [108, 425] width 88 height 109
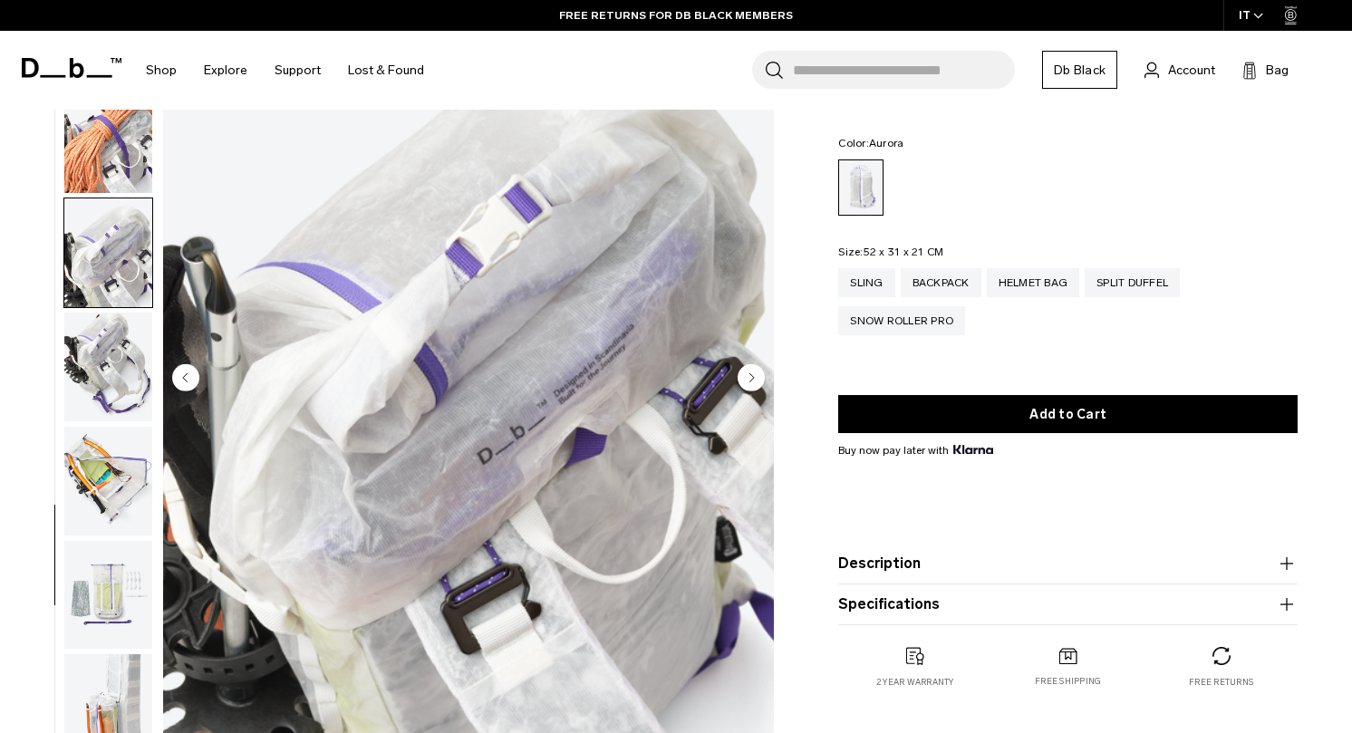
scroll to position [1284, 0]
click at [107, 380] on img "button" at bounding box center [108, 364] width 88 height 109
